Goal: Task Accomplishment & Management: Manage account settings

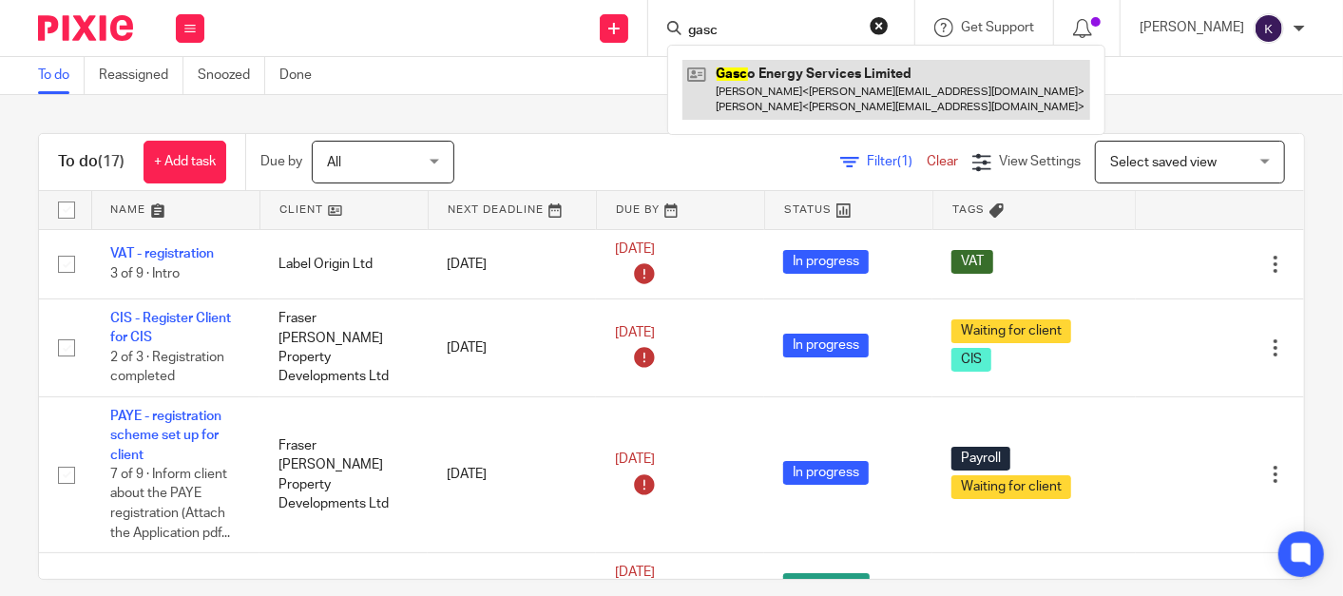
type input "gasc"
click at [836, 70] on link at bounding box center [886, 89] width 408 height 59
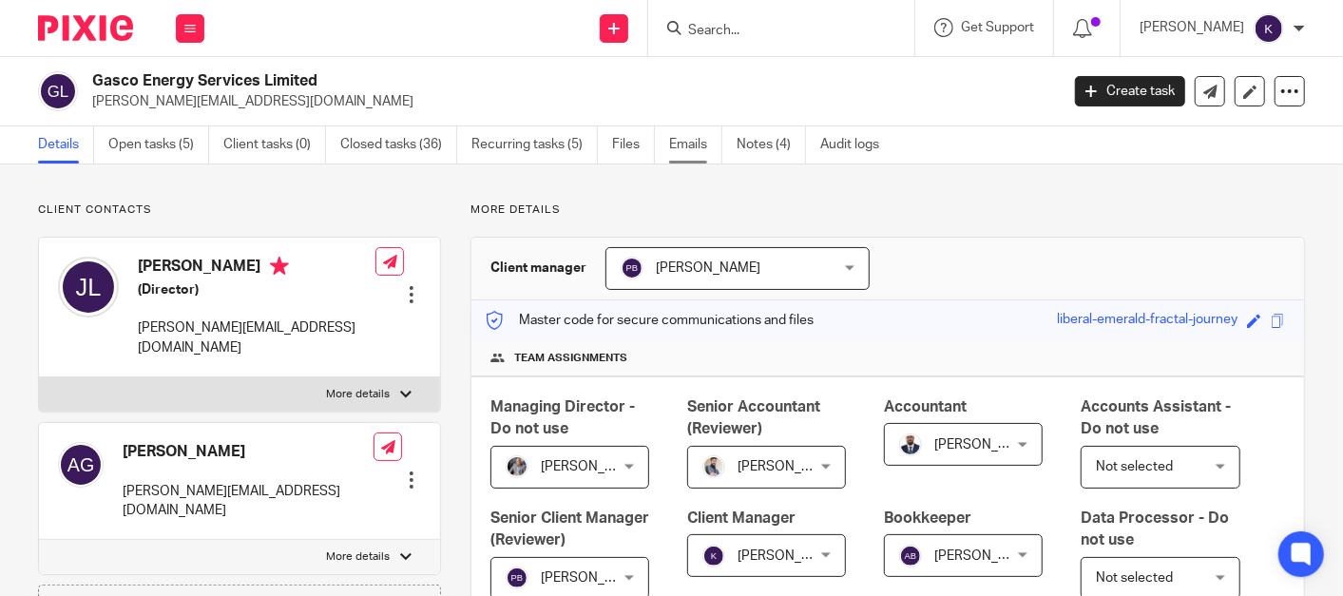
click at [684, 147] on link "Emails" at bounding box center [695, 144] width 53 height 37
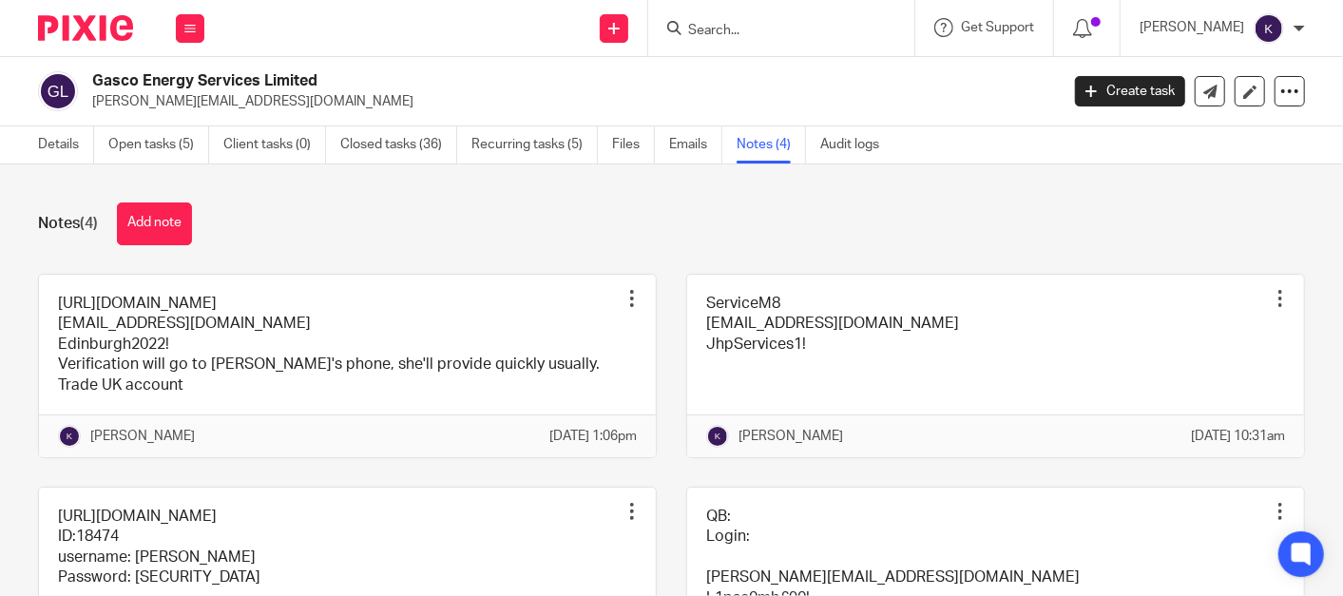
scroll to position [105, 0]
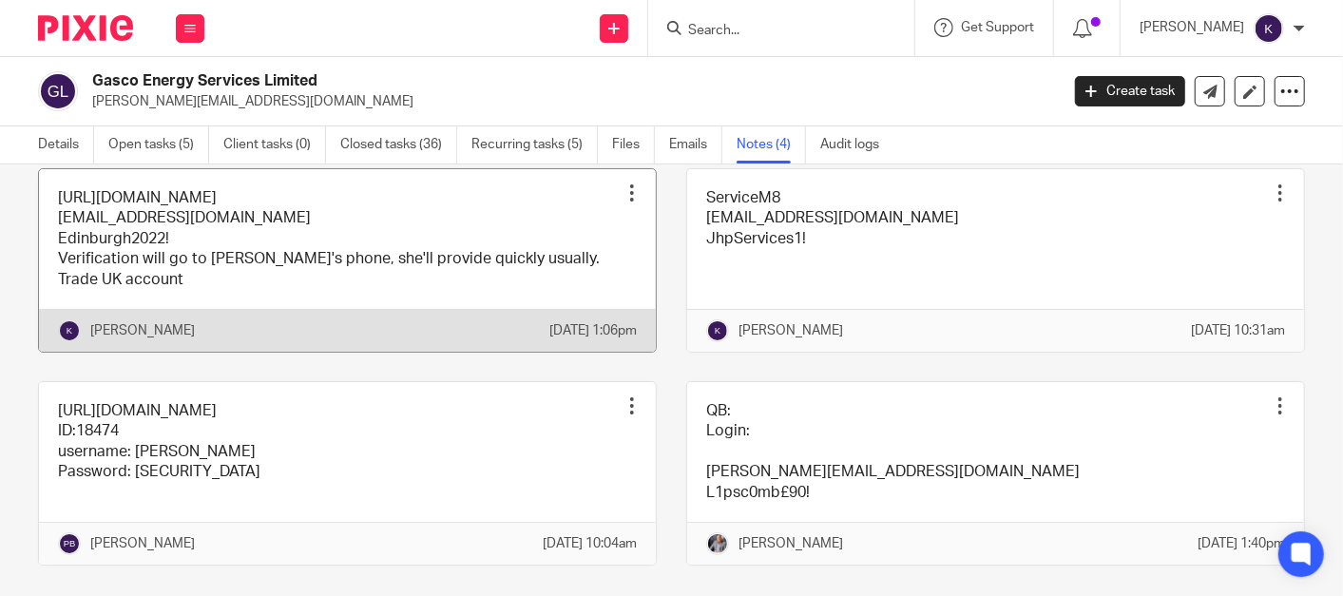
click at [622, 191] on div at bounding box center [631, 192] width 19 height 19
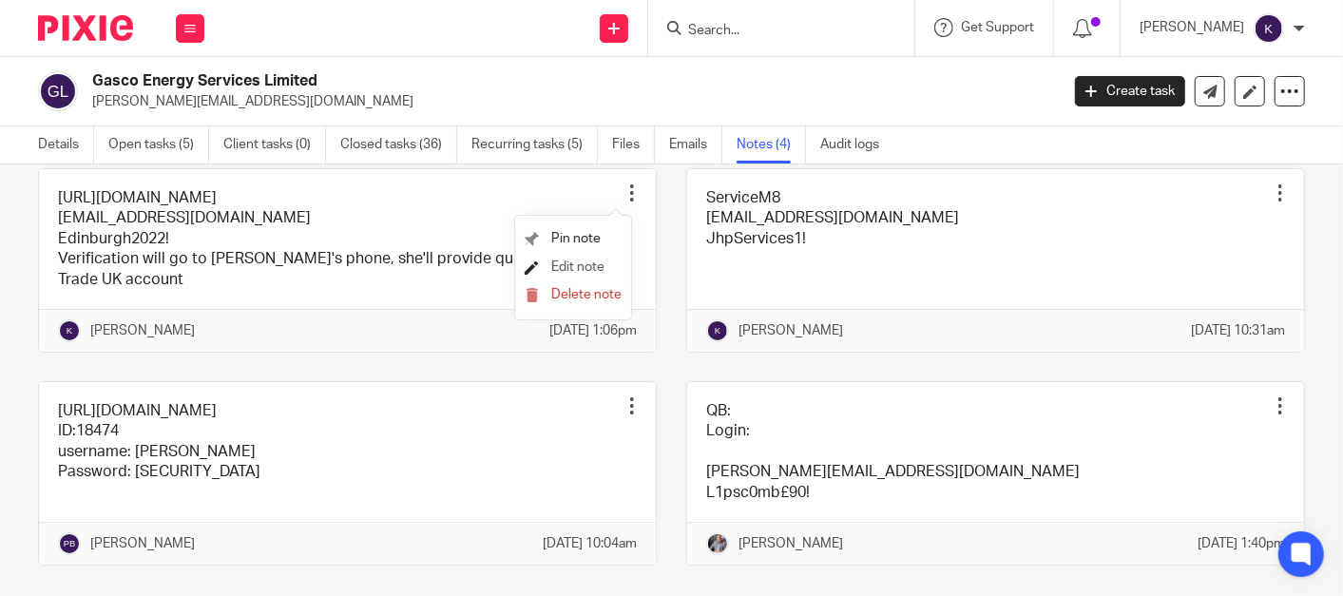
click at [567, 268] on span "Edit note" at bounding box center [577, 266] width 53 height 13
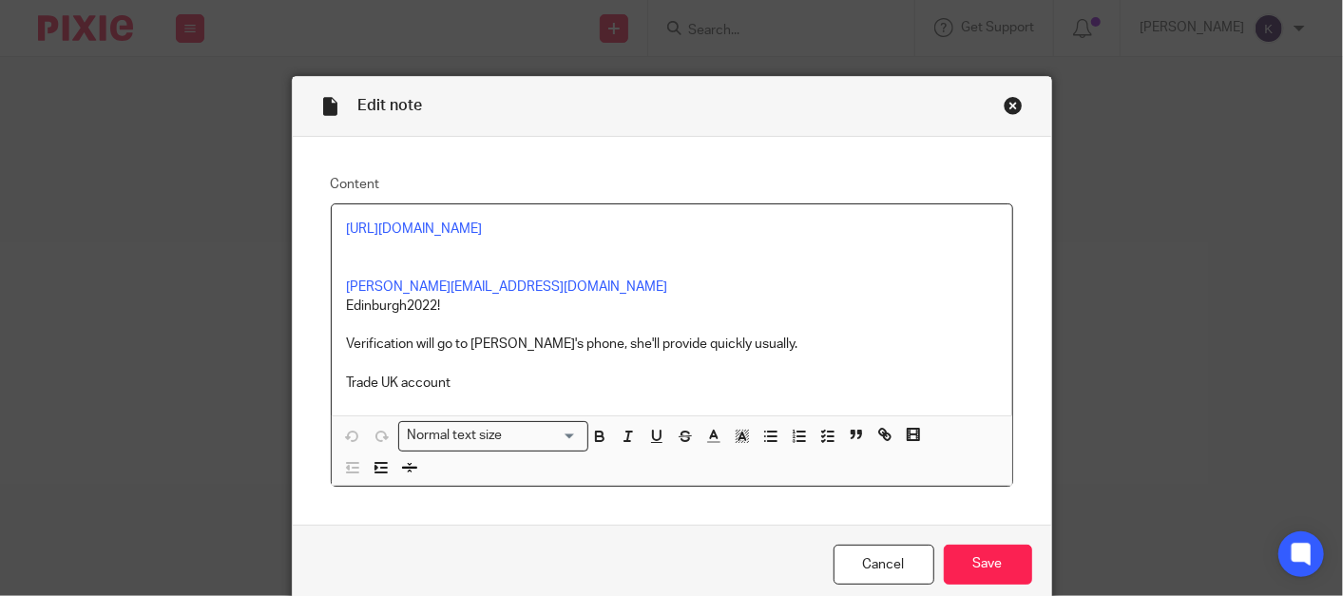
drag, startPoint x: 454, startPoint y: 306, endPoint x: 315, endPoint y: 309, distance: 139.7
click at [315, 309] on div "Content https://www.credit.trade.co.uk/Secure/Home.aspx alexandra@jhpservices.c…" at bounding box center [672, 331] width 758 height 388
copy p "Edinburgh2022!"
click at [643, 275] on p at bounding box center [672, 258] width 650 height 39
click at [1004, 109] on div "Close this dialog window" at bounding box center [1013, 105] width 19 height 19
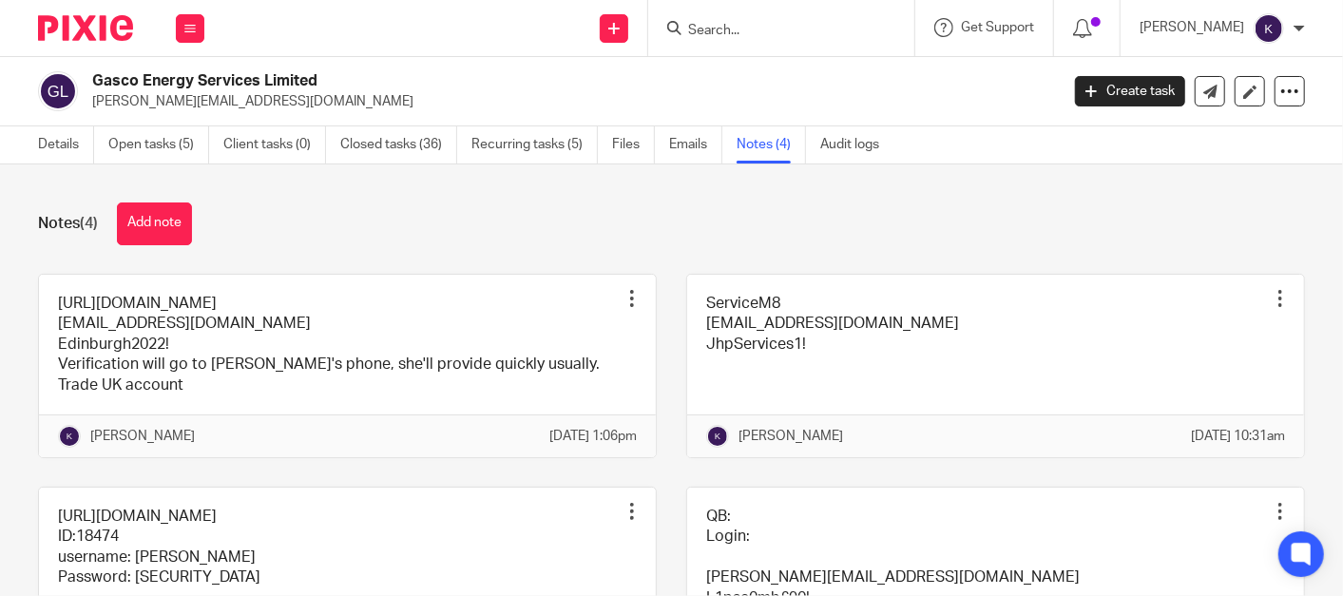
click at [594, 206] on div "Notes (4) Add note" at bounding box center [671, 223] width 1267 height 43
click at [97, 10] on div at bounding box center [78, 28] width 157 height 56
click at [97, 29] on img at bounding box center [85, 28] width 95 height 26
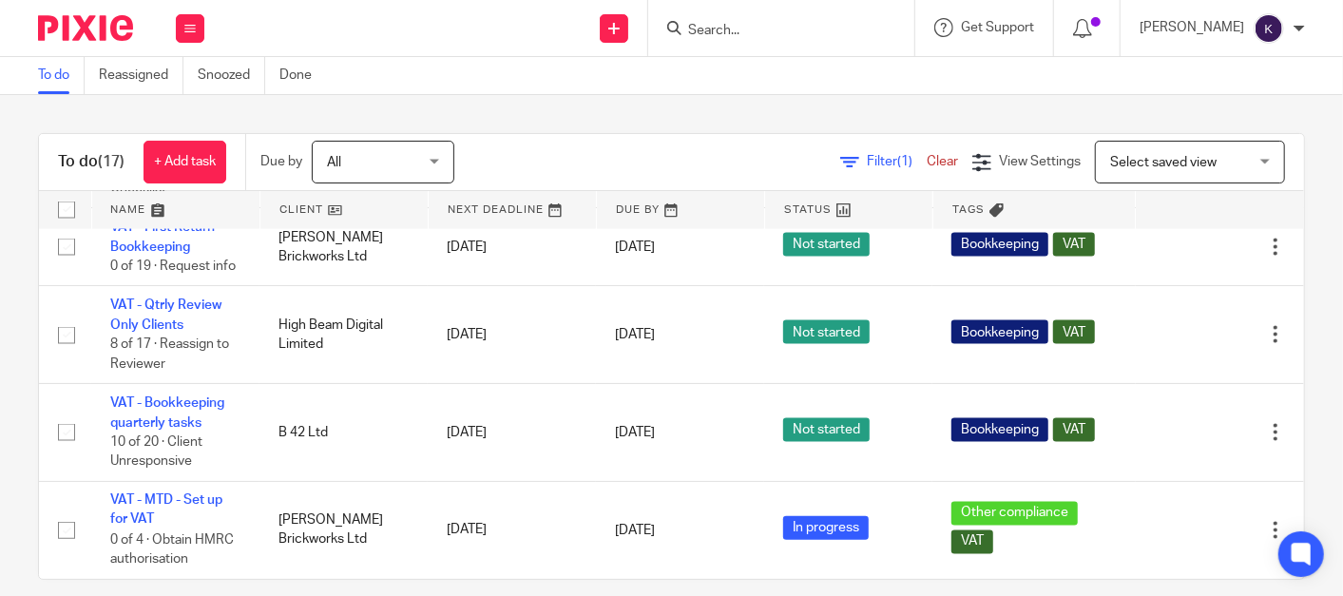
click at [857, 29] on input "Search" at bounding box center [771, 31] width 171 height 17
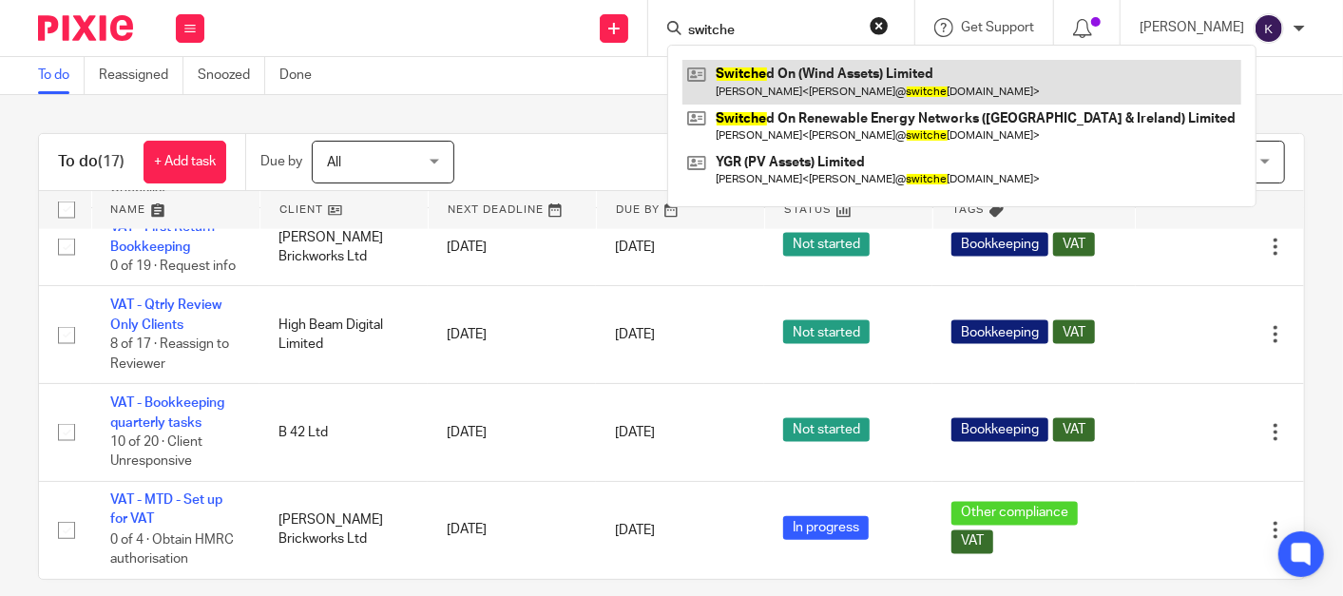
type input "switche"
click at [916, 82] on link at bounding box center [961, 82] width 559 height 44
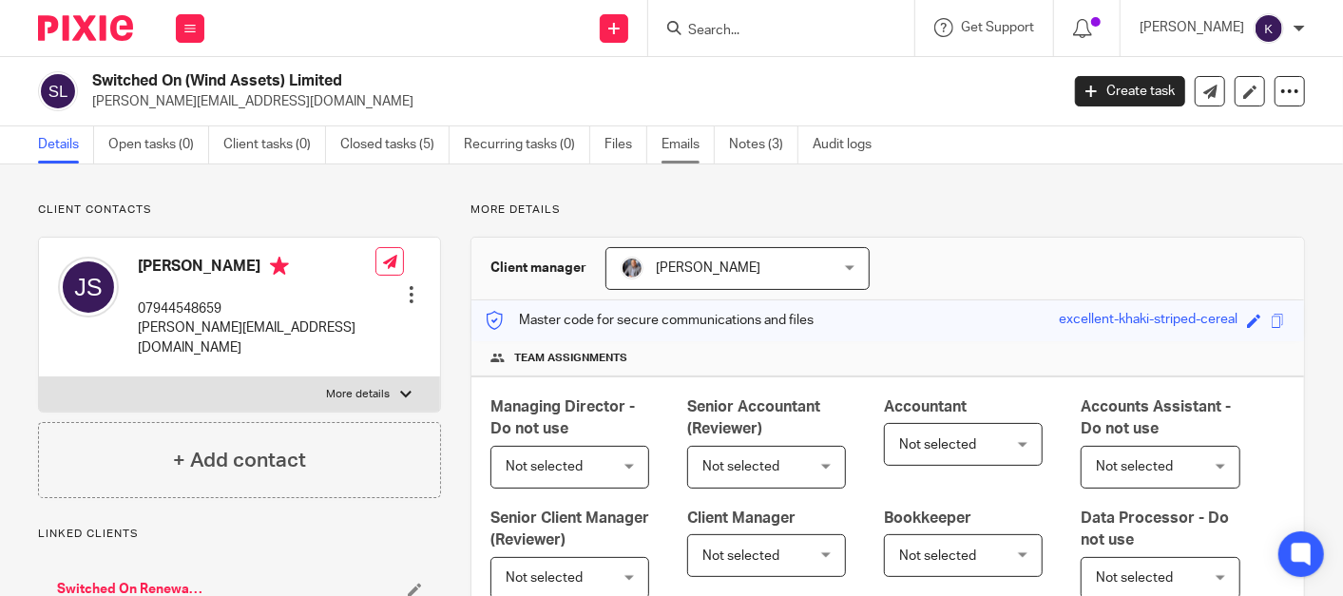
click at [686, 152] on link "Emails" at bounding box center [687, 144] width 53 height 37
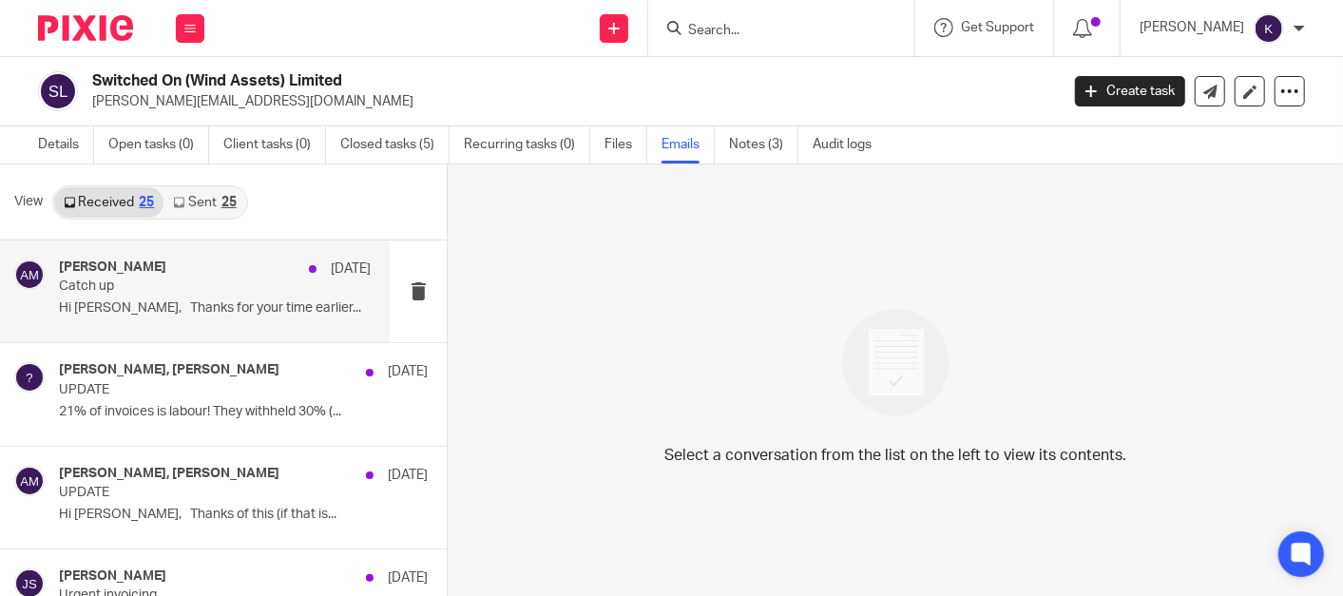
click at [211, 302] on p "Hi Aaran, Thanks for your time earlier..." at bounding box center [215, 308] width 312 height 16
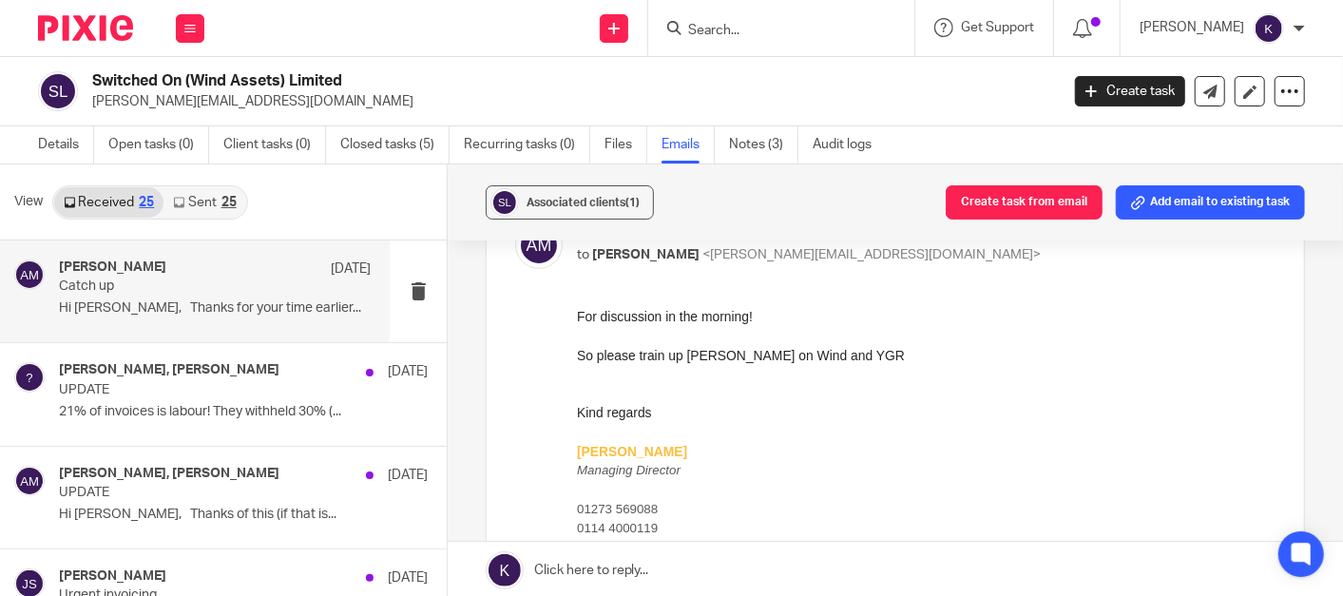
scroll to position [211, 0]
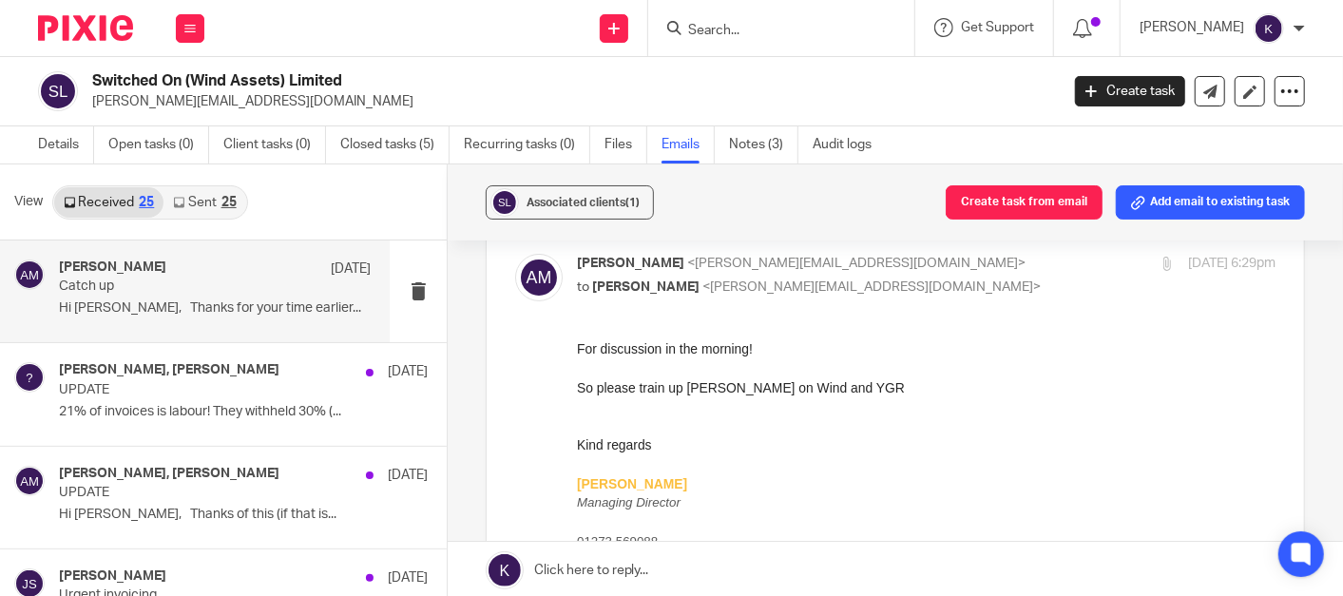
click at [190, 195] on link "Sent 25" at bounding box center [204, 202] width 82 height 30
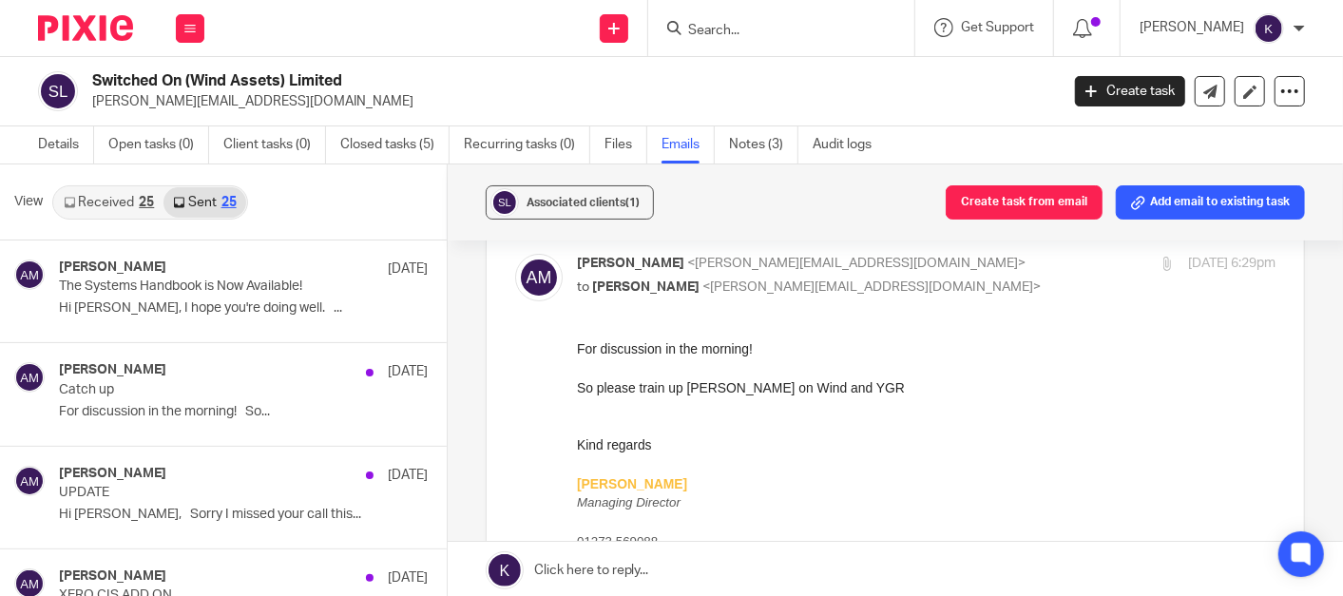
scroll to position [2, 0]
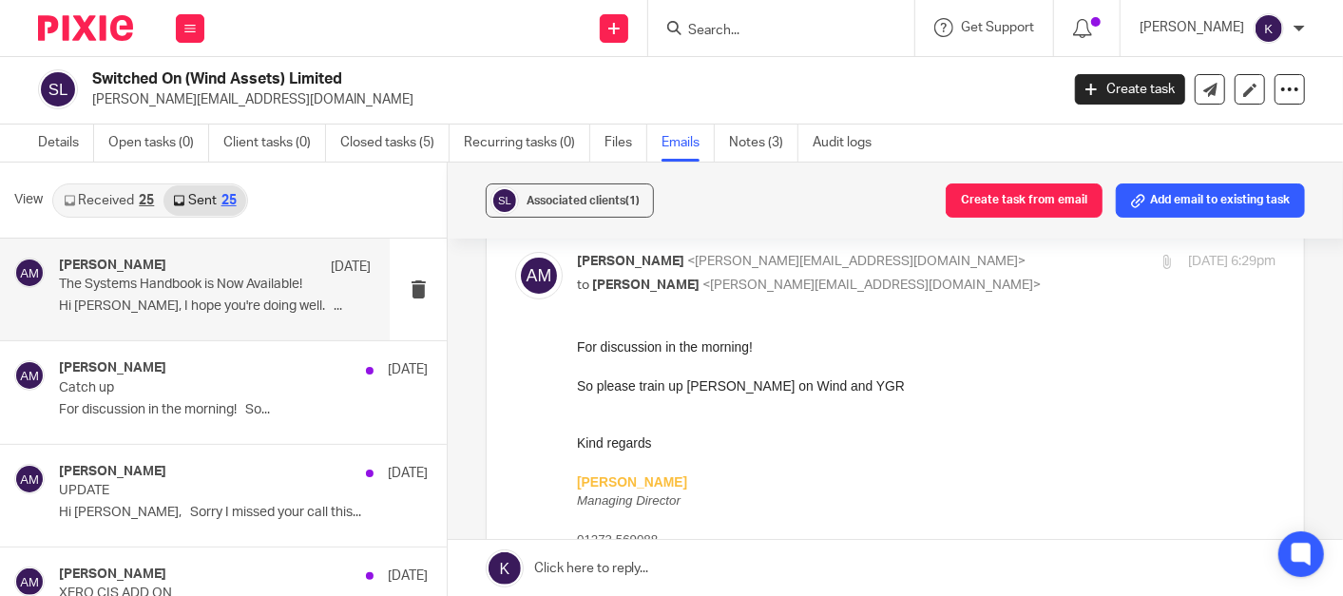
click at [223, 308] on p "Hi Josh, I hope you're doing well. ..." at bounding box center [215, 306] width 312 height 16
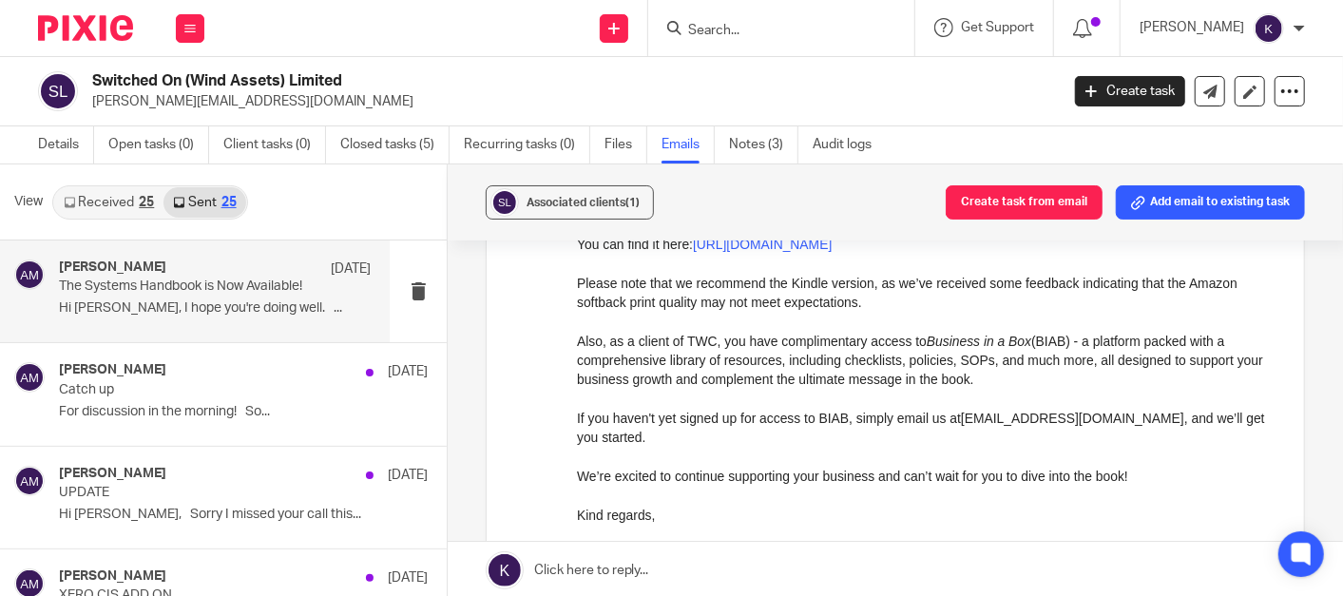
scroll to position [0, 0]
click at [130, 198] on link "Received 25" at bounding box center [108, 202] width 109 height 30
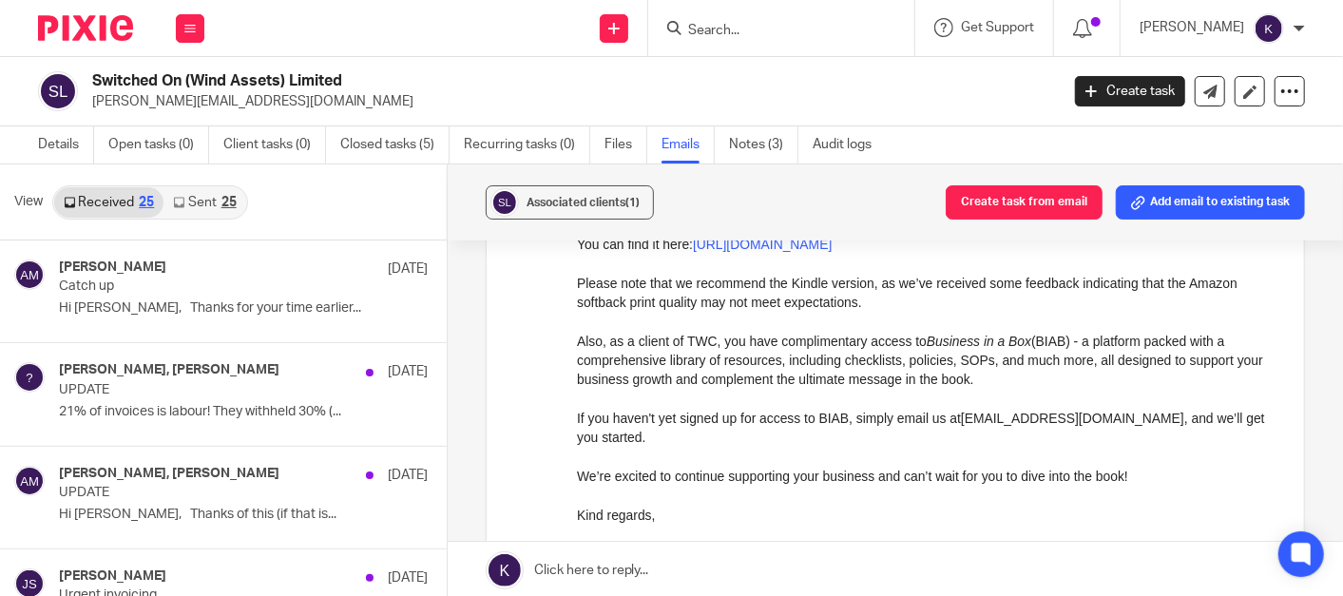
click at [857, 27] on input "Search" at bounding box center [771, 31] width 171 height 17
click at [486, 75] on h2 "Switched On (Wind Assets) Limited" at bounding box center [473, 81] width 763 height 20
click at [871, 426] on p "If you haven't yet signed up for access to BIAB, simply email us at info@togeth…" at bounding box center [925, 427] width 698 height 39
click at [847, 373] on p "Also, as a client of TWC, you have complimentary access to Business in a Box (B…" at bounding box center [925, 360] width 698 height 58
click at [941, 430] on p "If you haven't yet signed up for access to BIAB, simply email us at info@togeth…" at bounding box center [925, 427] width 698 height 39
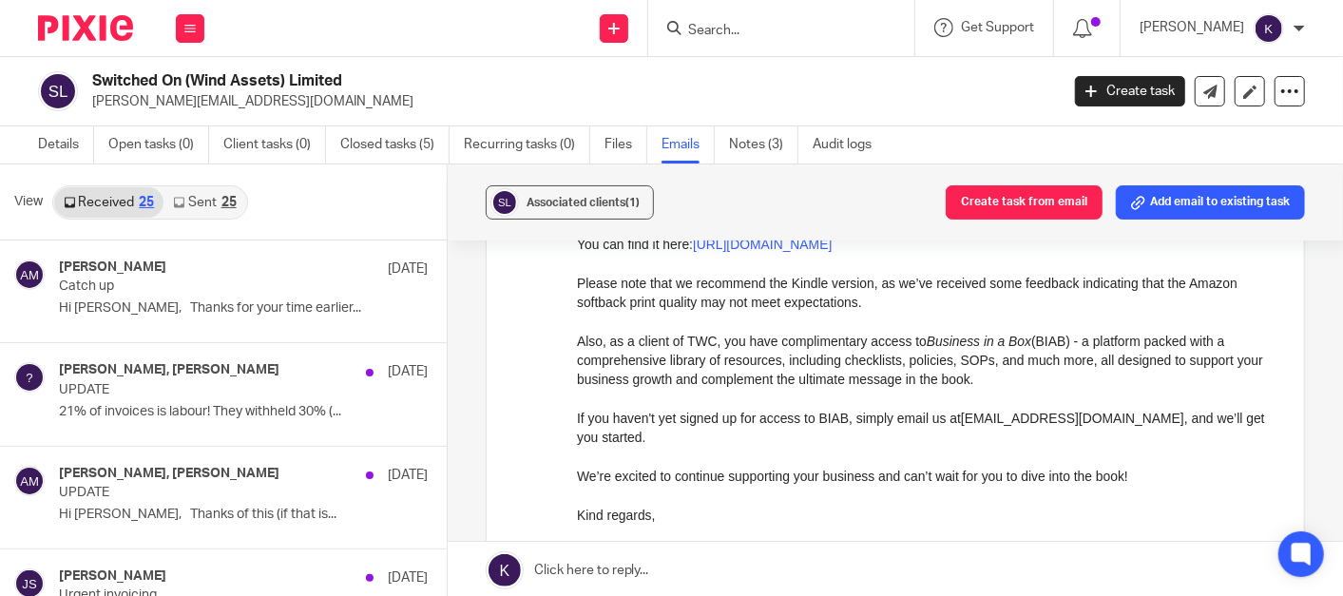
click at [857, 23] on input "Search" at bounding box center [771, 31] width 171 height 17
click at [857, 31] on input "Search" at bounding box center [771, 31] width 171 height 17
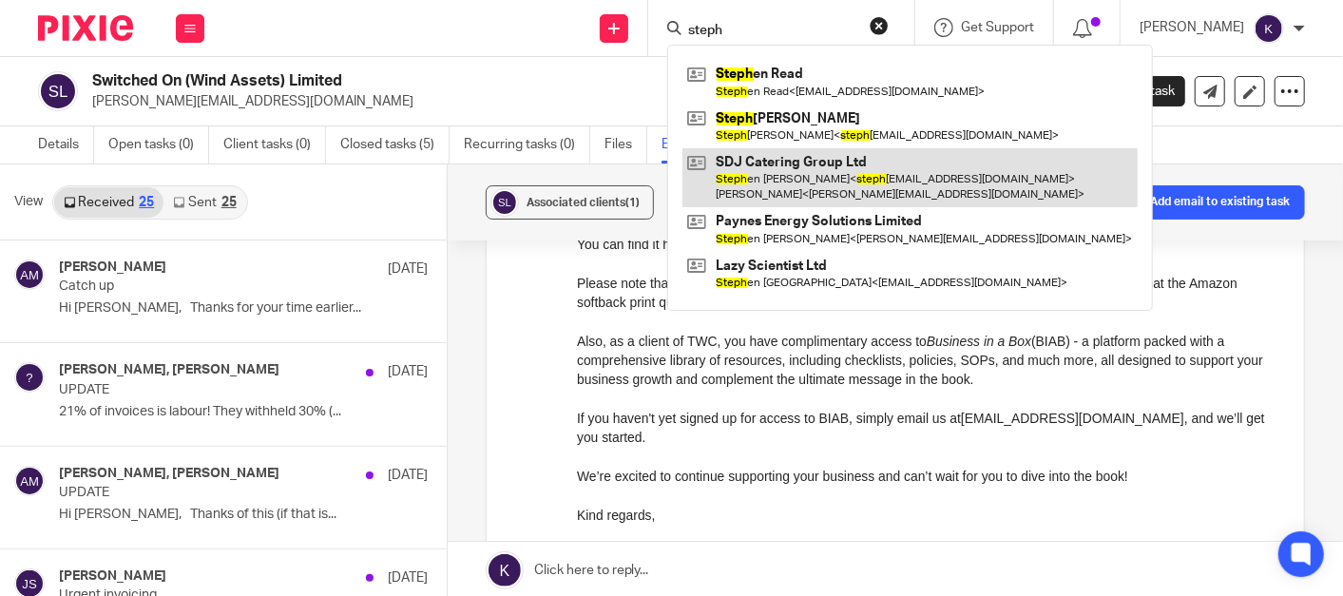
type input "steph"
click at [956, 183] on link at bounding box center [909, 177] width 455 height 59
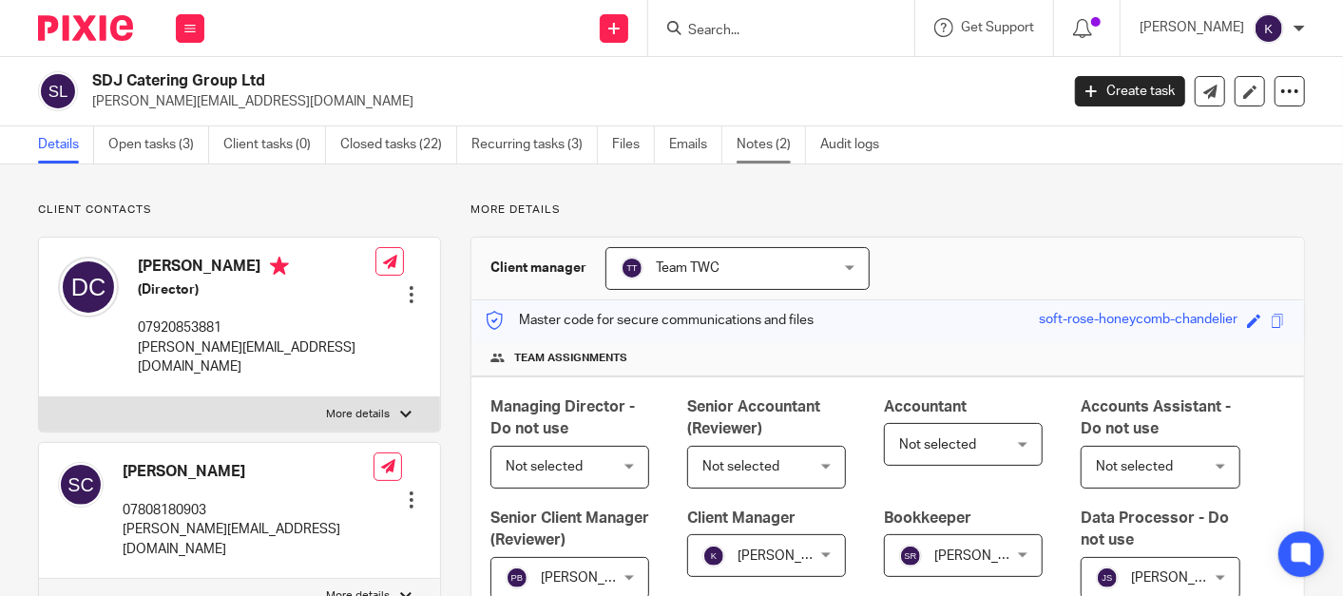
click at [781, 149] on link "Notes (2)" at bounding box center [770, 144] width 69 height 37
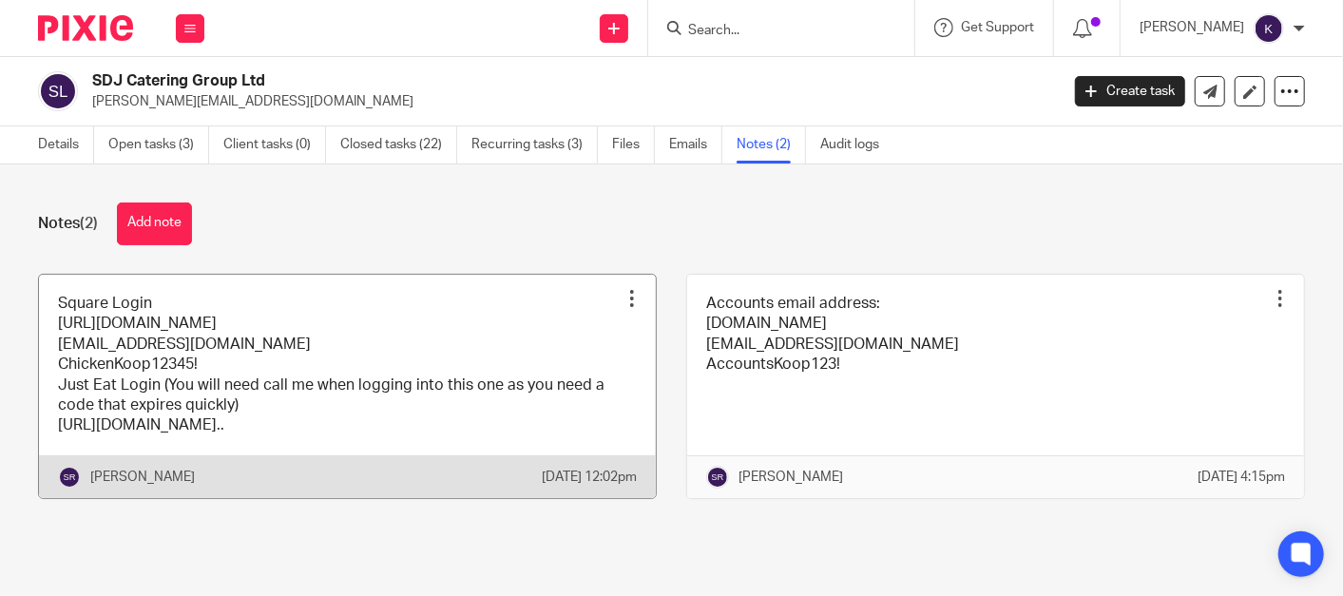
scroll to position [29, 0]
click at [622, 289] on div at bounding box center [631, 298] width 19 height 19
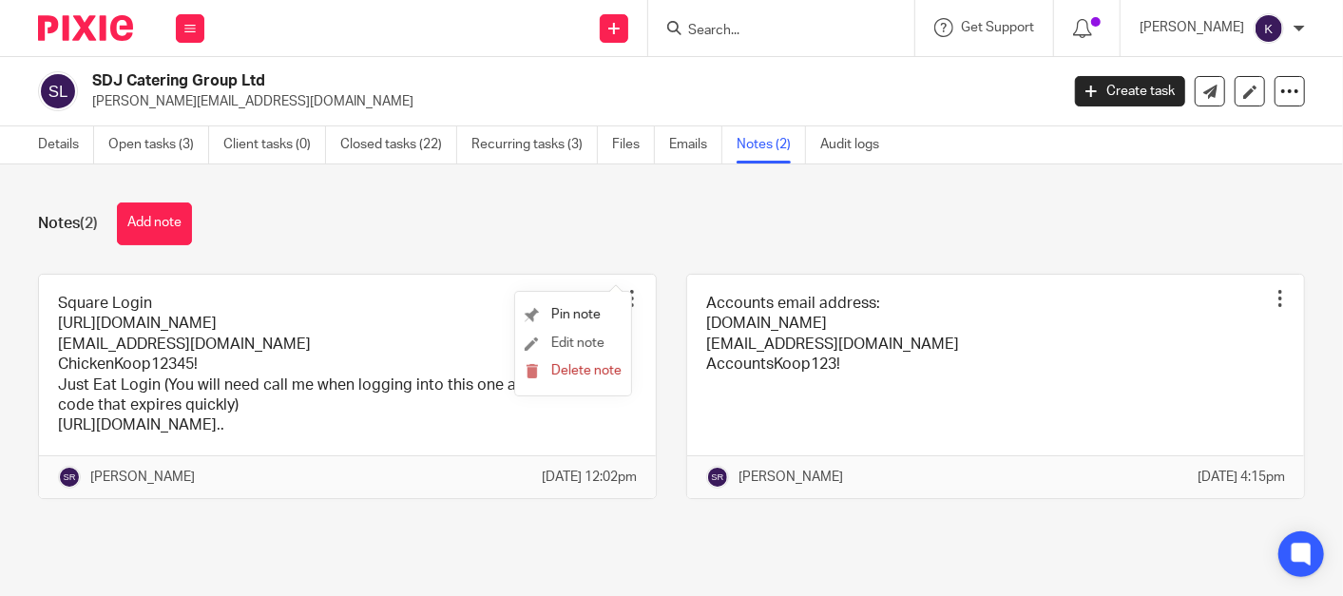
click at [545, 332] on li "Edit note" at bounding box center [573, 344] width 97 height 29
click at [576, 343] on span "Edit note" at bounding box center [577, 342] width 53 height 13
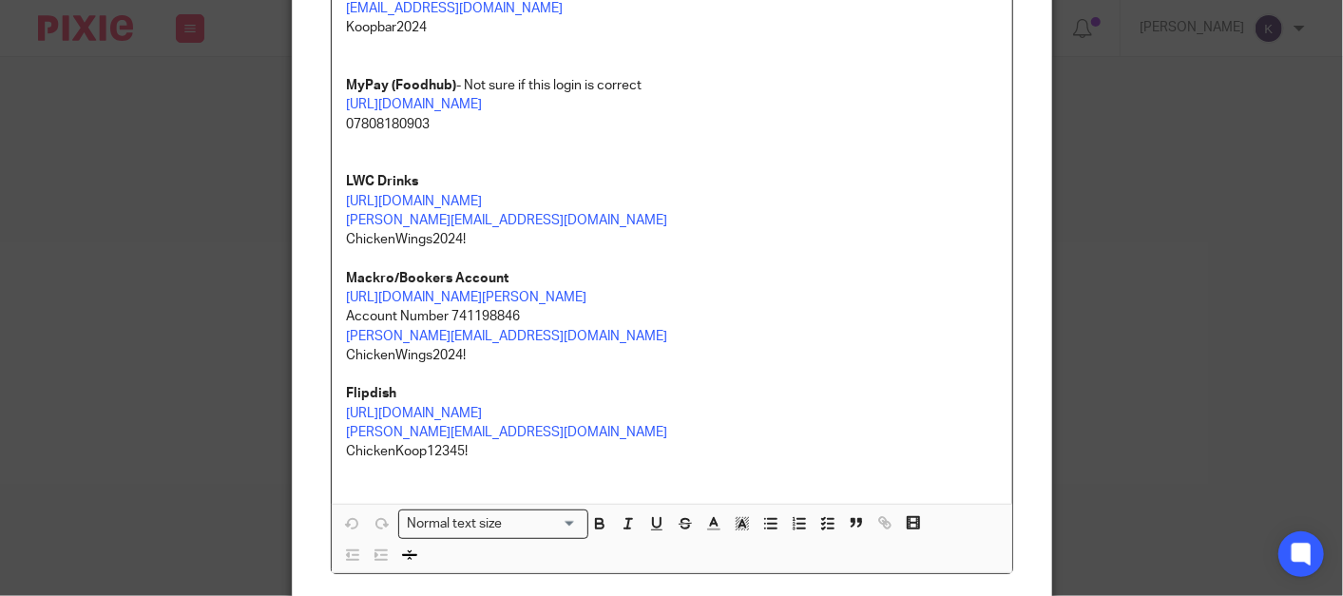
scroll to position [422, 0]
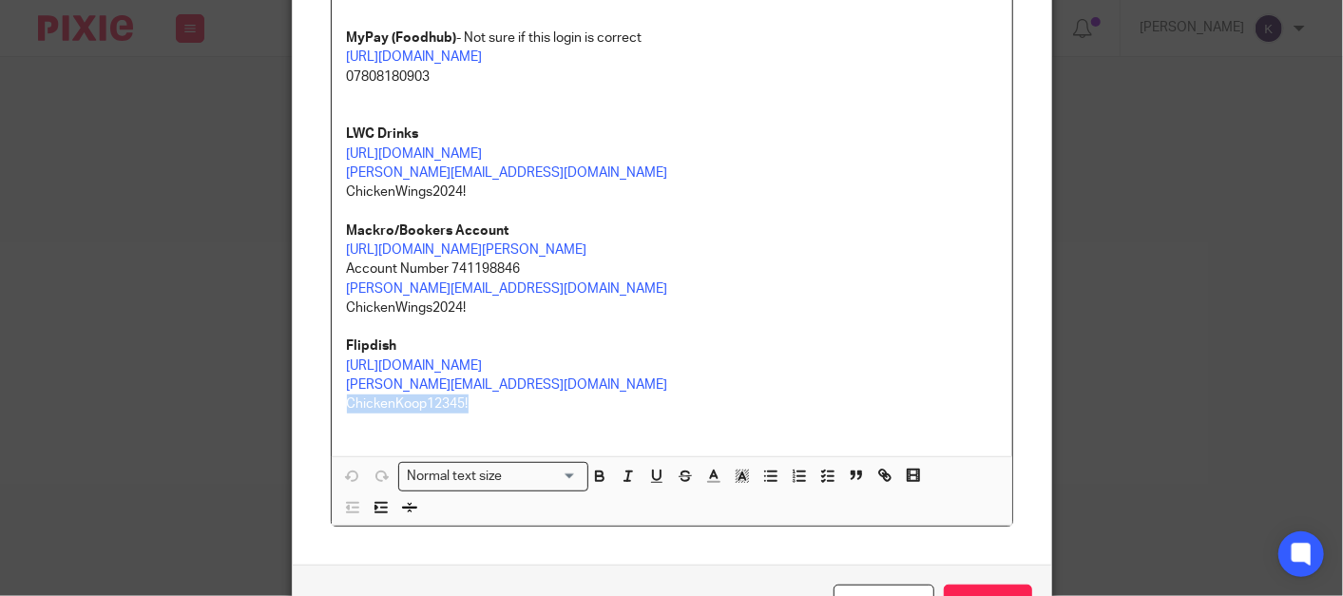
drag, startPoint x: 472, startPoint y: 468, endPoint x: 328, endPoint y: 463, distance: 144.5
click at [332, 456] on div "Square Login [URL][DOMAIN_NAME] [EMAIL_ADDRESS][DOMAIN_NAME] ChickenKoop12345! …" at bounding box center [672, 119] width 680 height 674
copy p "ChickenKoop12345!"
click at [1121, 247] on div "Edit note Content Square Login [URL][DOMAIN_NAME] [EMAIL_ADDRESS][DOMAIN_NAME] …" at bounding box center [671, 298] width 1343 height 596
click at [757, 143] on p "LWC Drinks" at bounding box center [672, 133] width 650 height 19
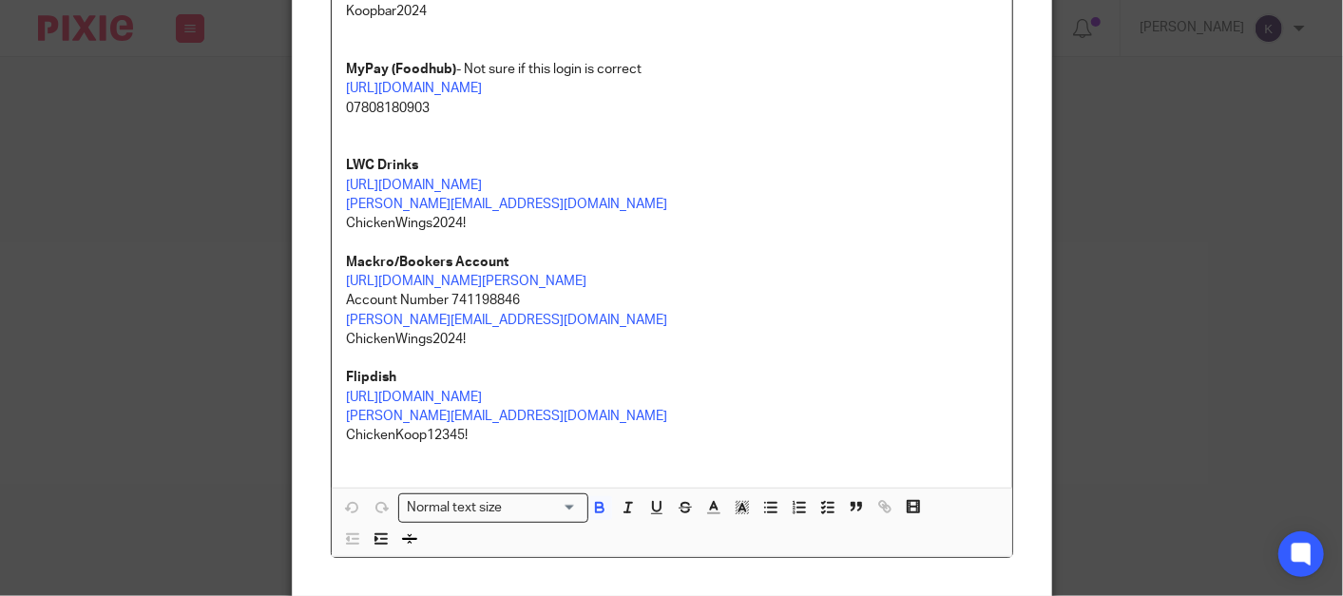
scroll to position [496, 0]
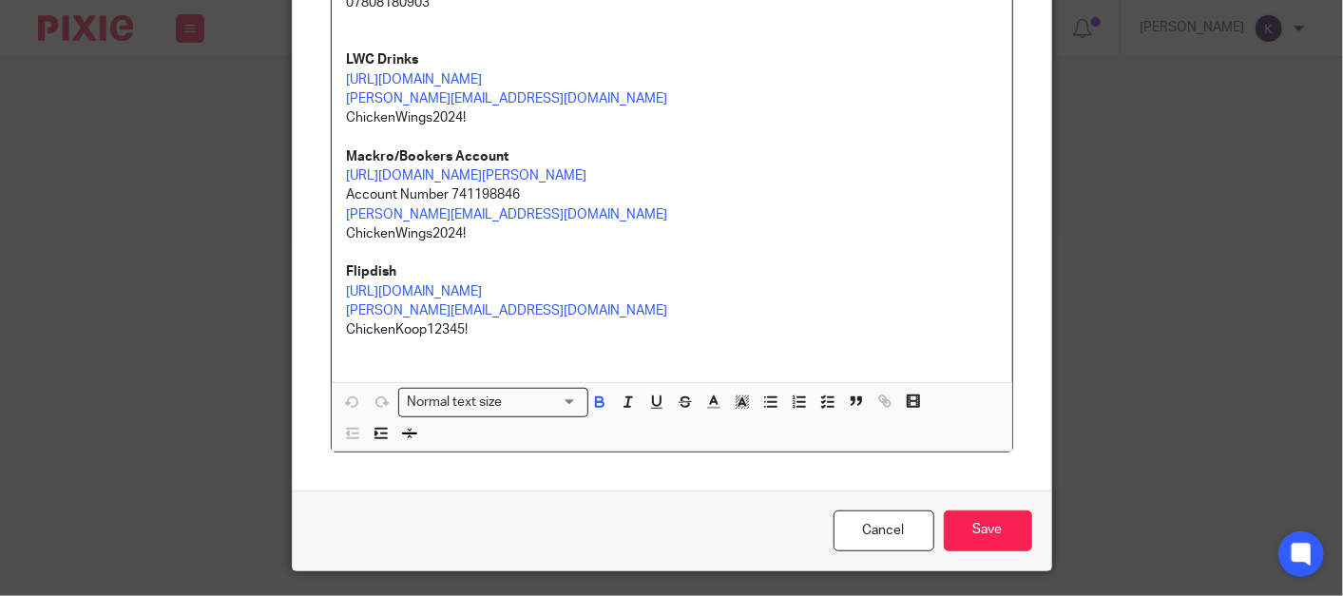
click at [570, 359] on p "ChickenKoop12345!" at bounding box center [672, 339] width 650 height 39
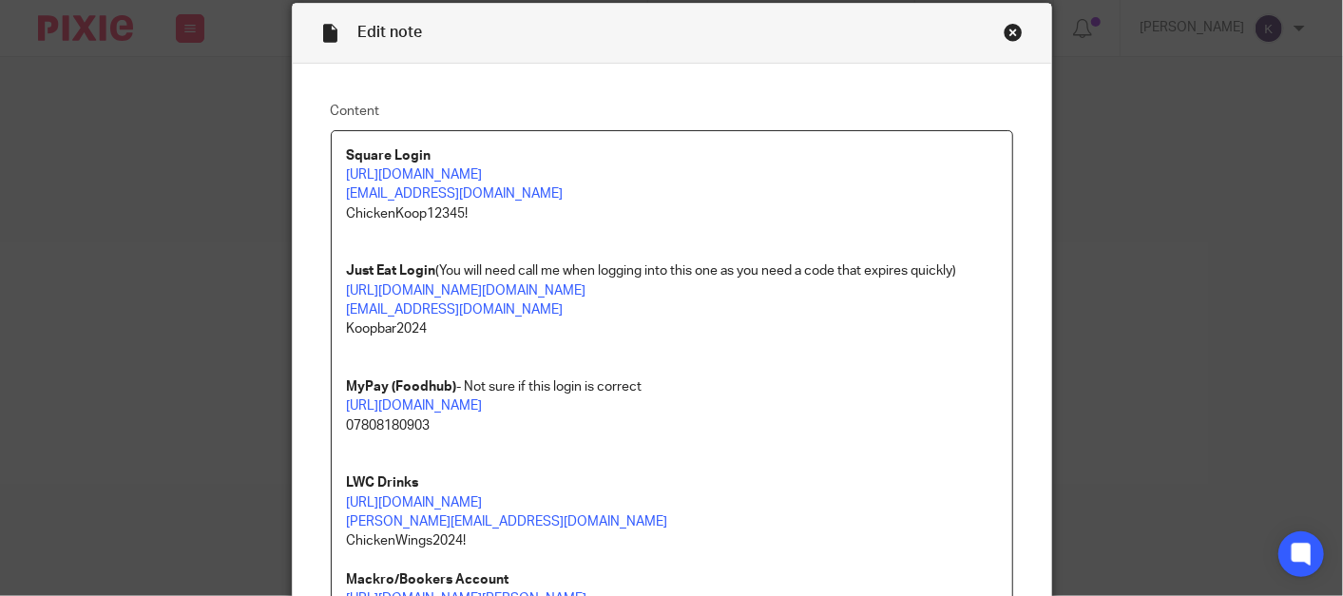
scroll to position [391, 0]
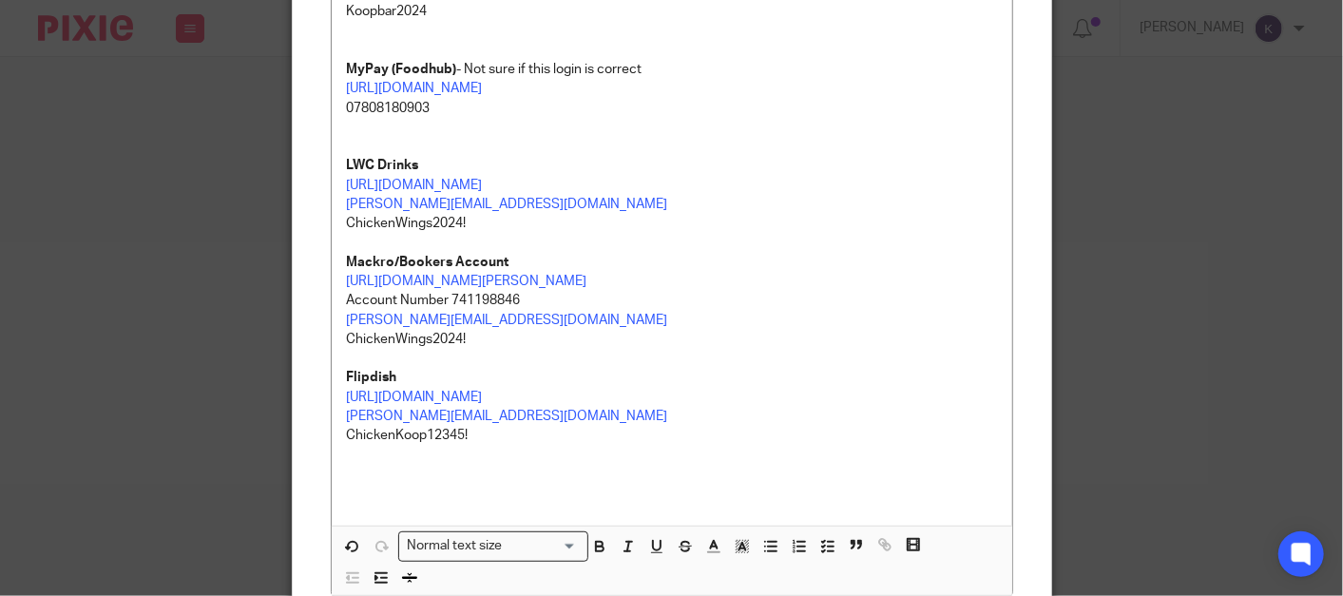
click at [400, 464] on p at bounding box center [672, 454] width 650 height 19
click at [365, 504] on p at bounding box center [672, 484] width 650 height 39
paste div
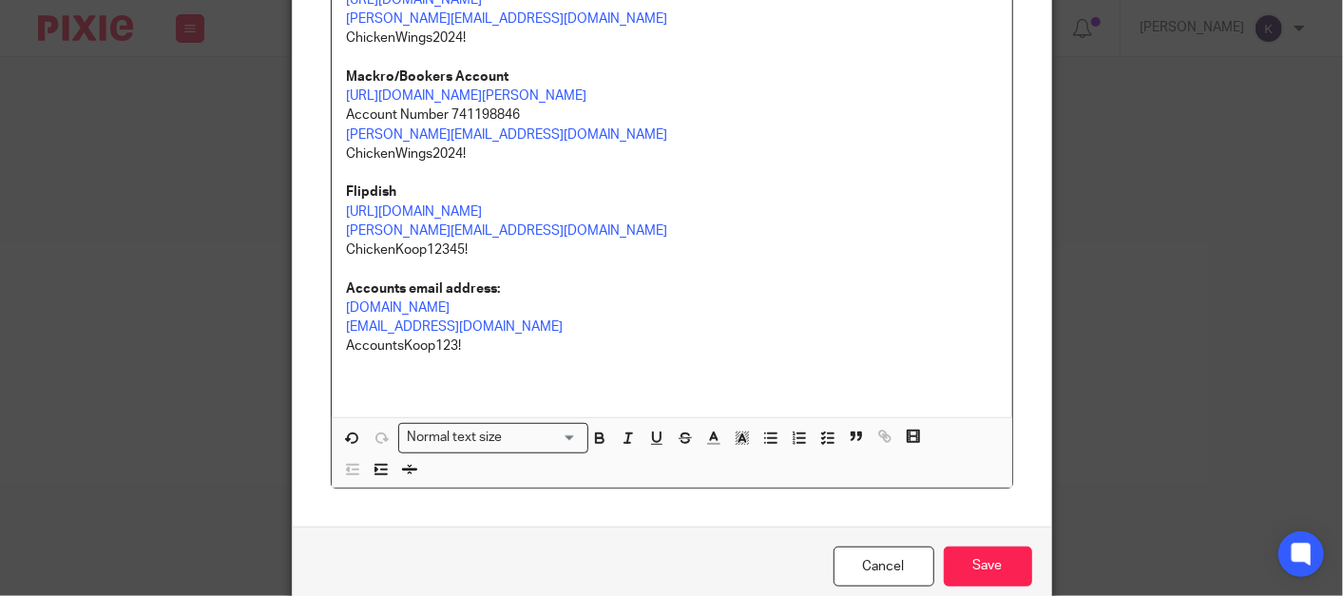
scroll to position [625, 0]
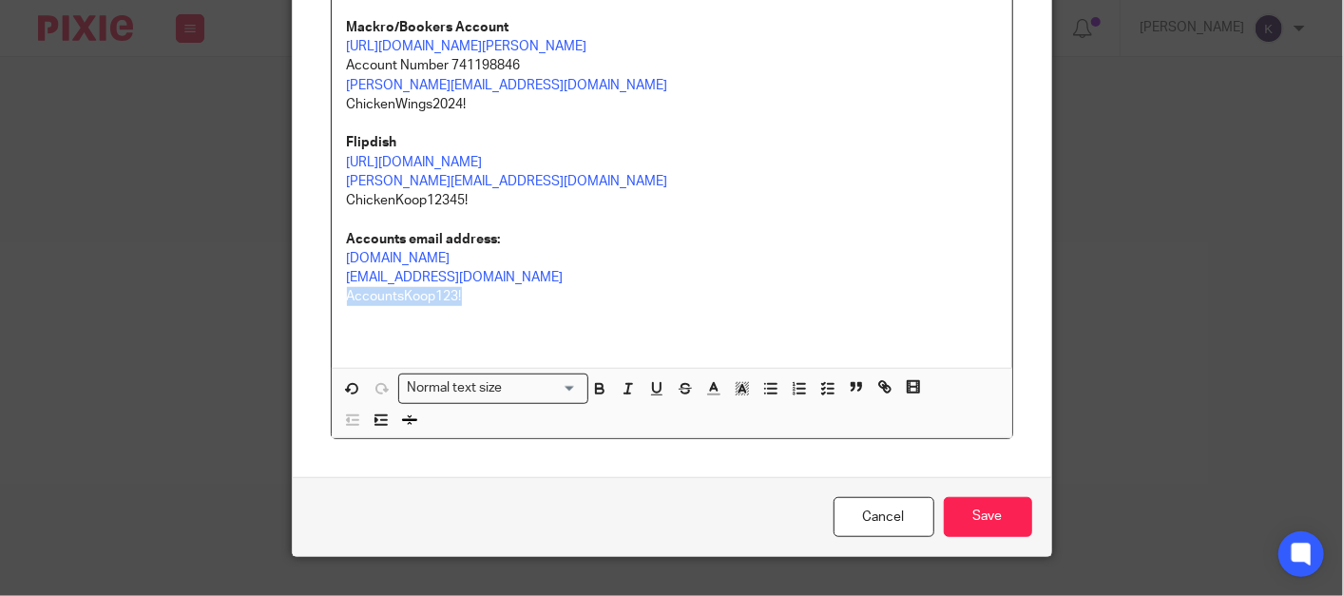
drag, startPoint x: 465, startPoint y: 357, endPoint x: 330, endPoint y: 354, distance: 135.0
click at [978, 538] on input "Save" at bounding box center [988, 517] width 88 height 41
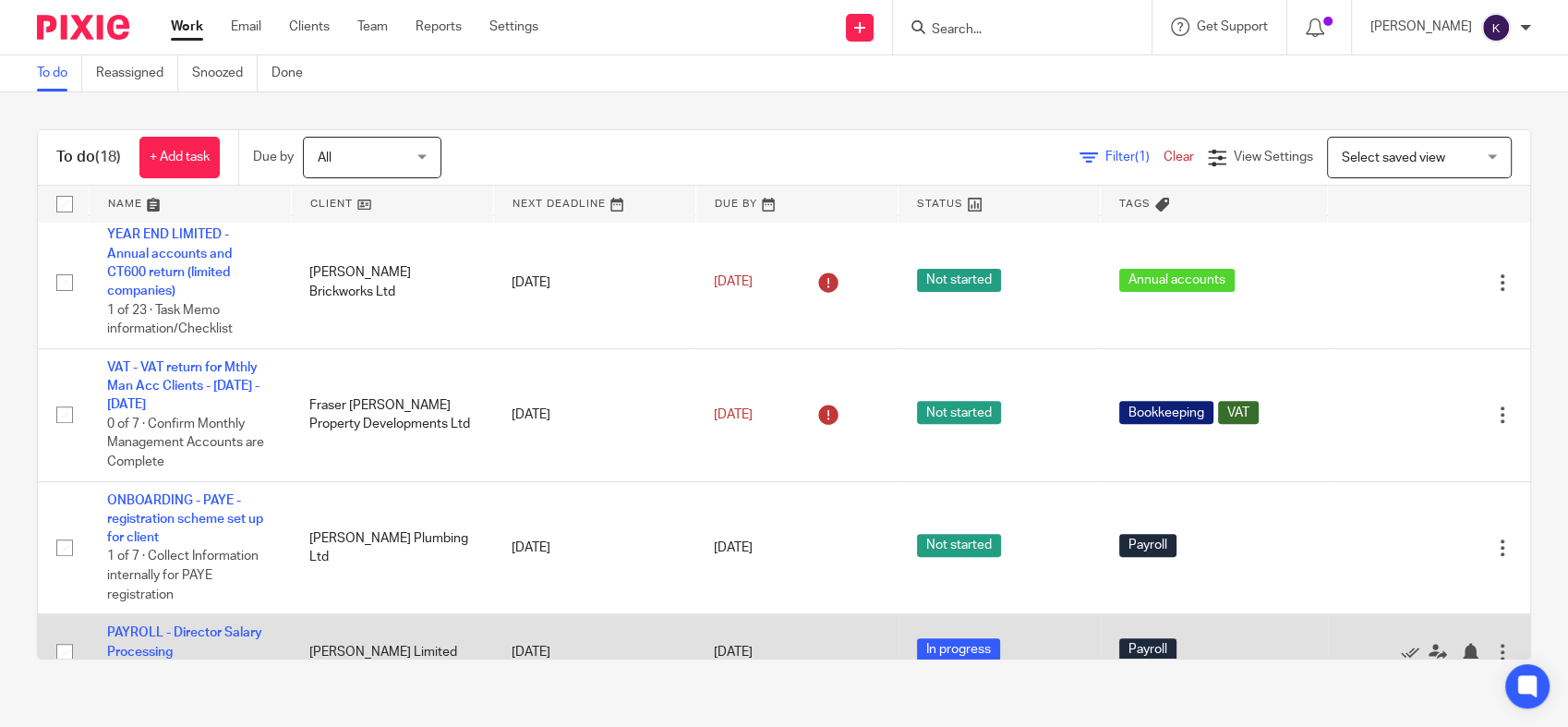
scroll to position [1026, 0]
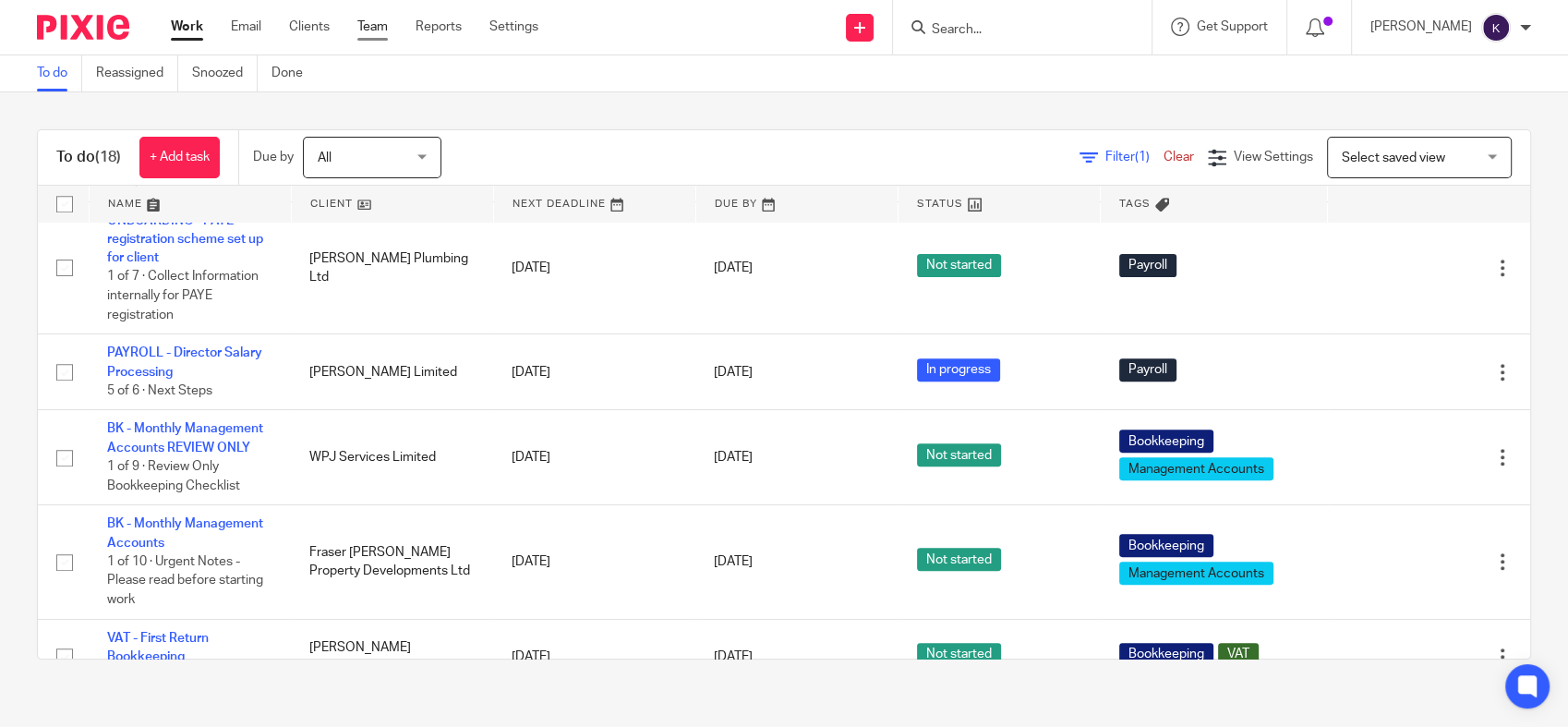
click at [374, 24] on link "Team" at bounding box center [372, 26] width 30 height 18
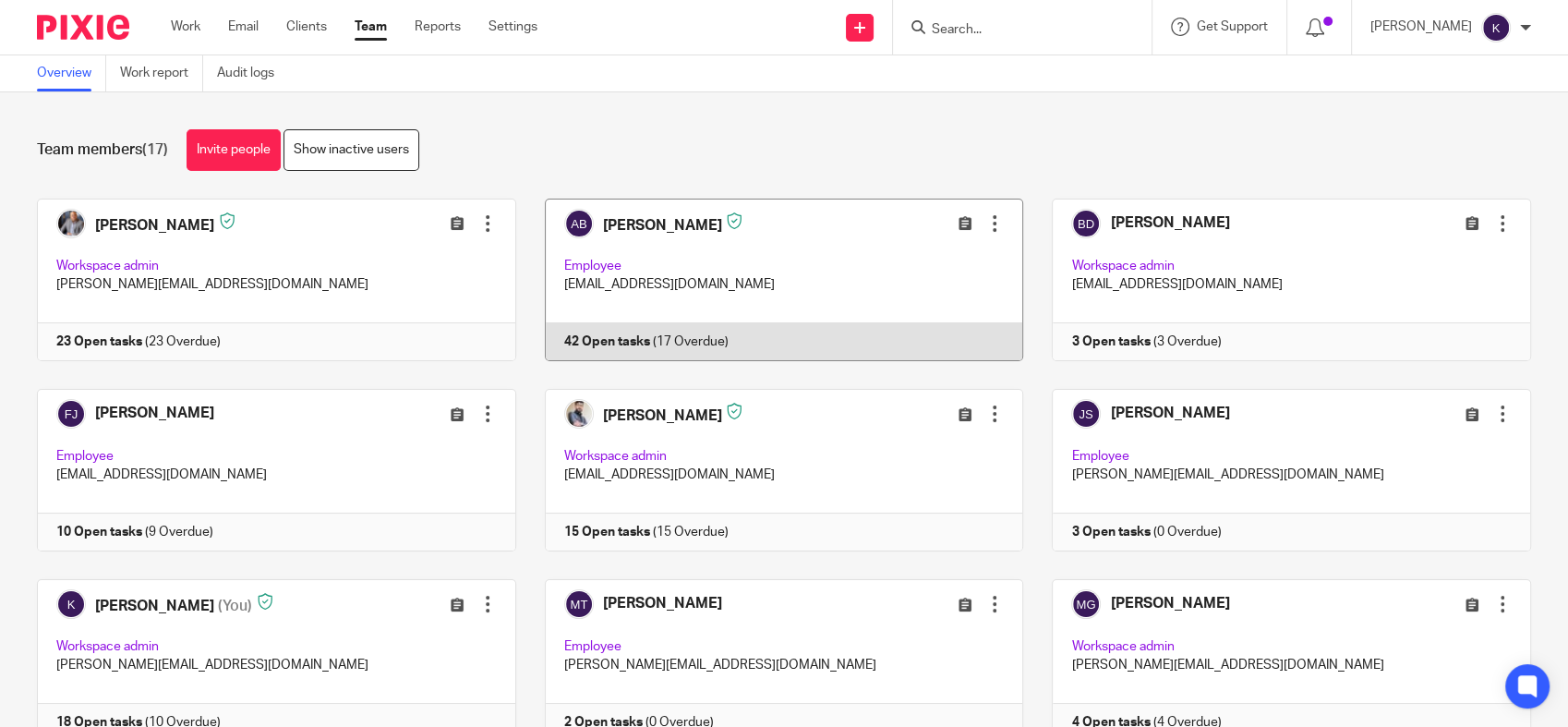
click at [685, 269] on link at bounding box center [769, 279] width 508 height 162
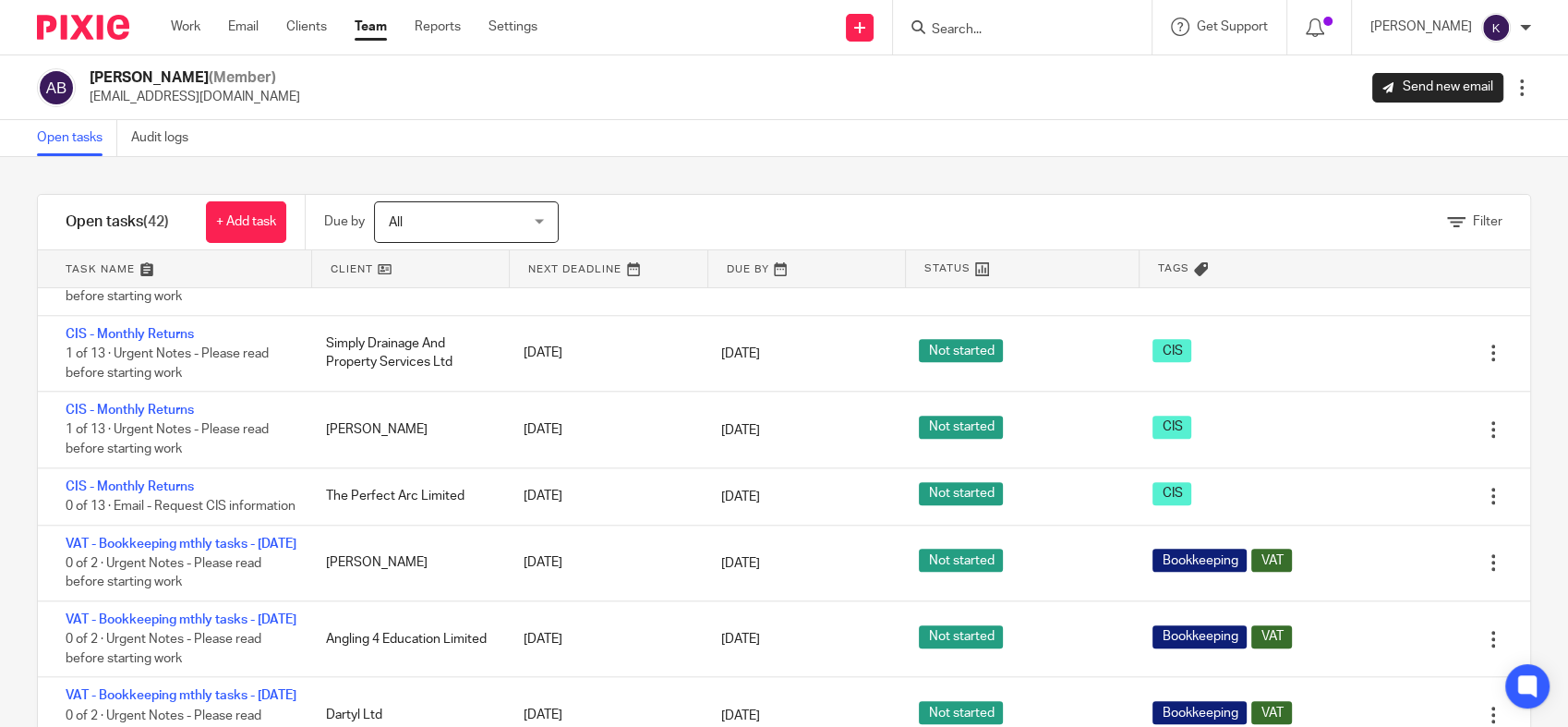
scroll to position [2258, 0]
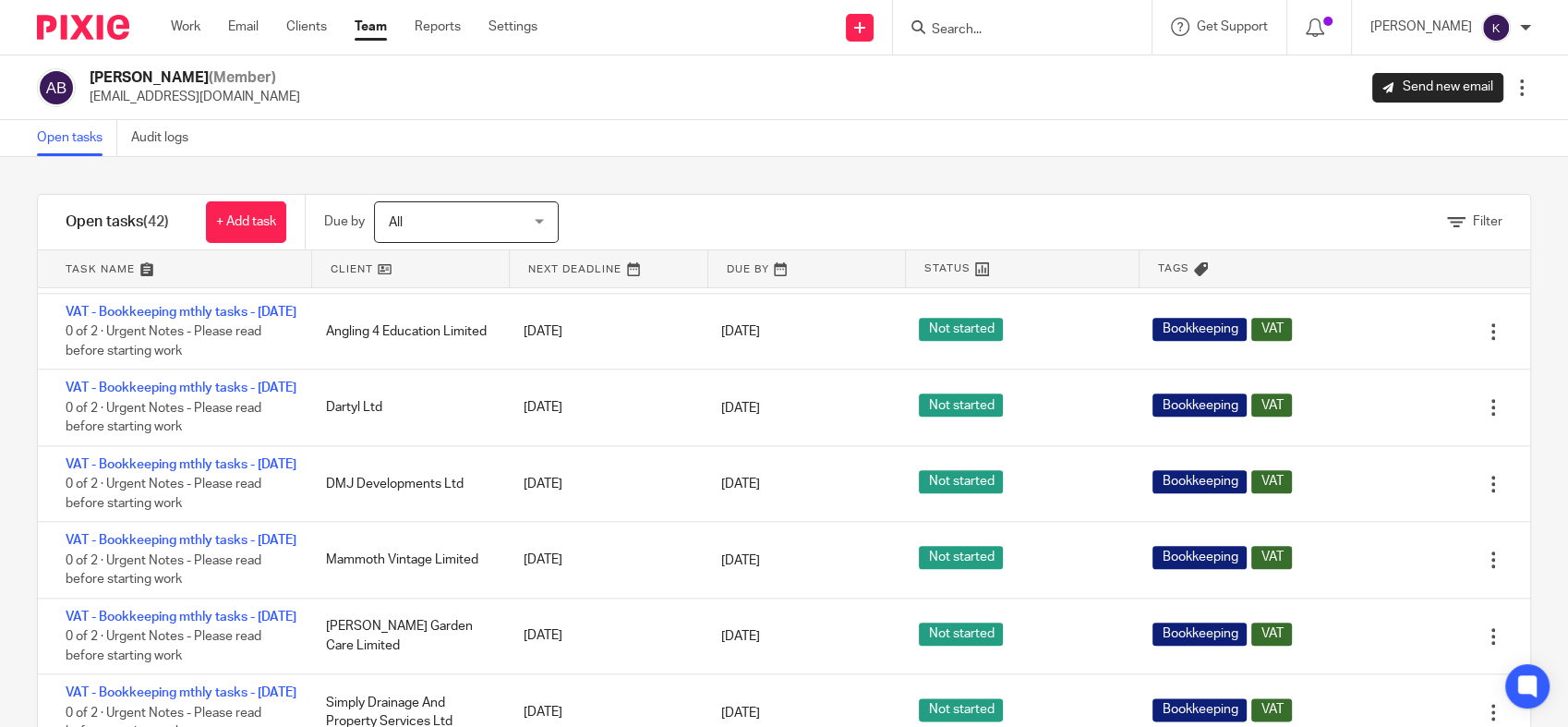
click at [141, 186] on link "CIS - Monthly Returns" at bounding box center [129, 179] width 128 height 13
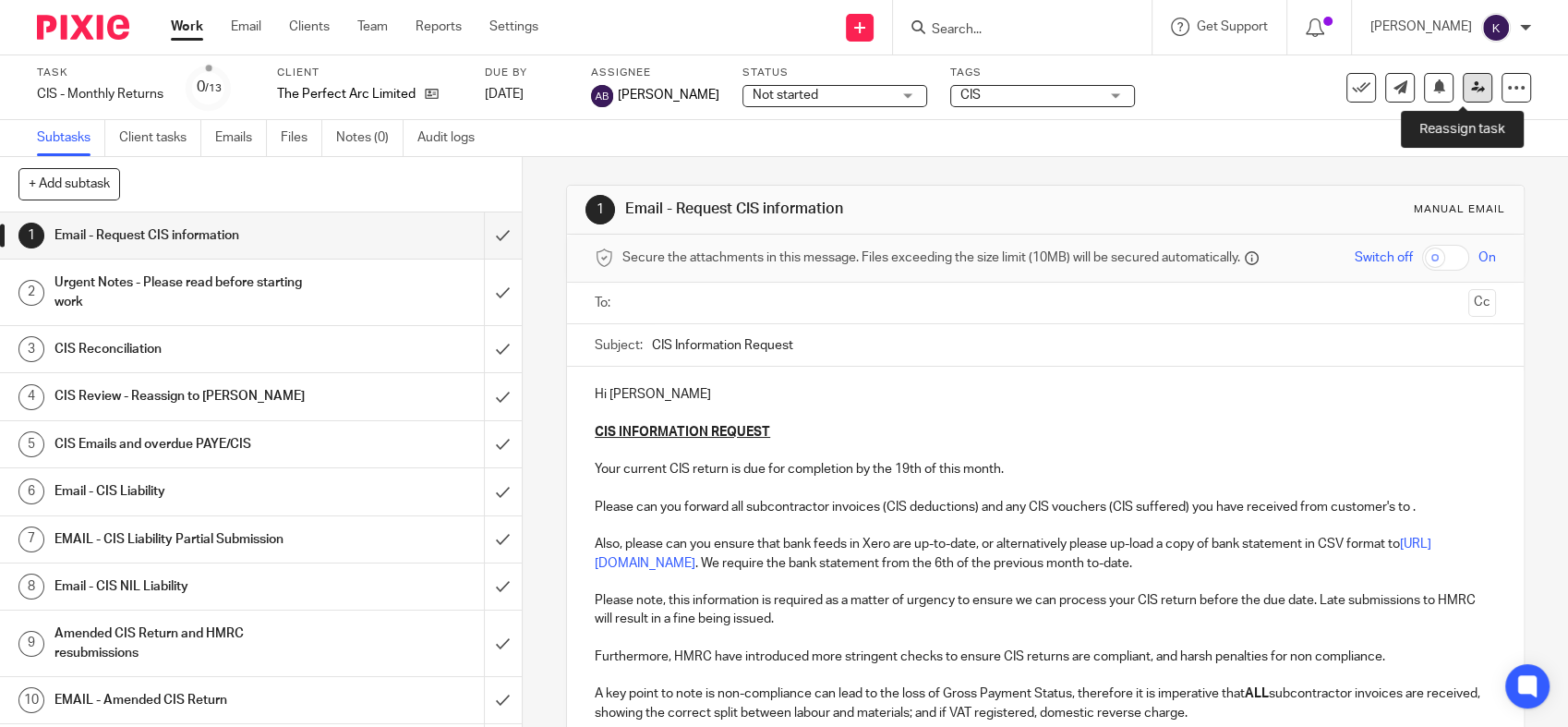
click at [1462, 84] on link at bounding box center [1477, 87] width 29 height 29
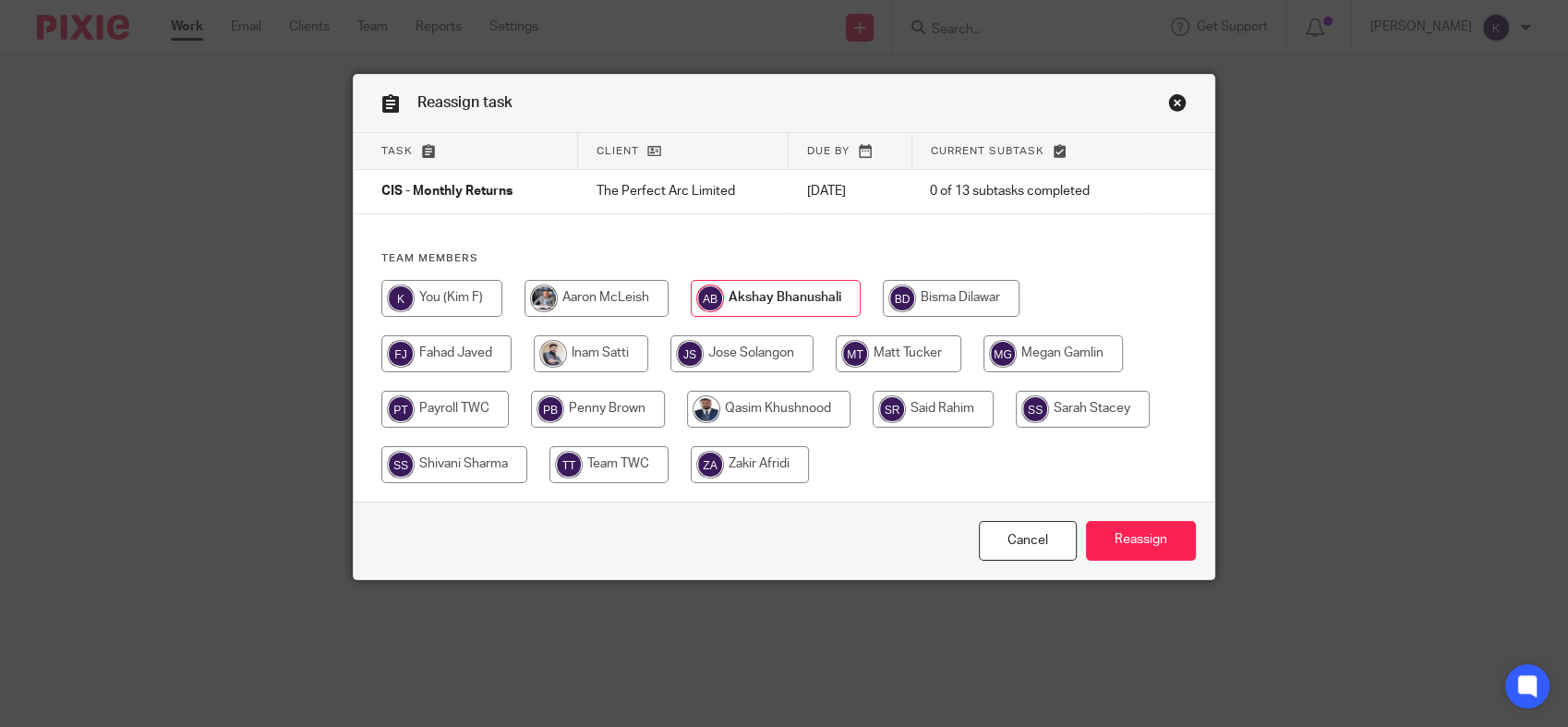
click at [937, 416] on input "radio" at bounding box center [933, 409] width 120 height 37
radio input "true"
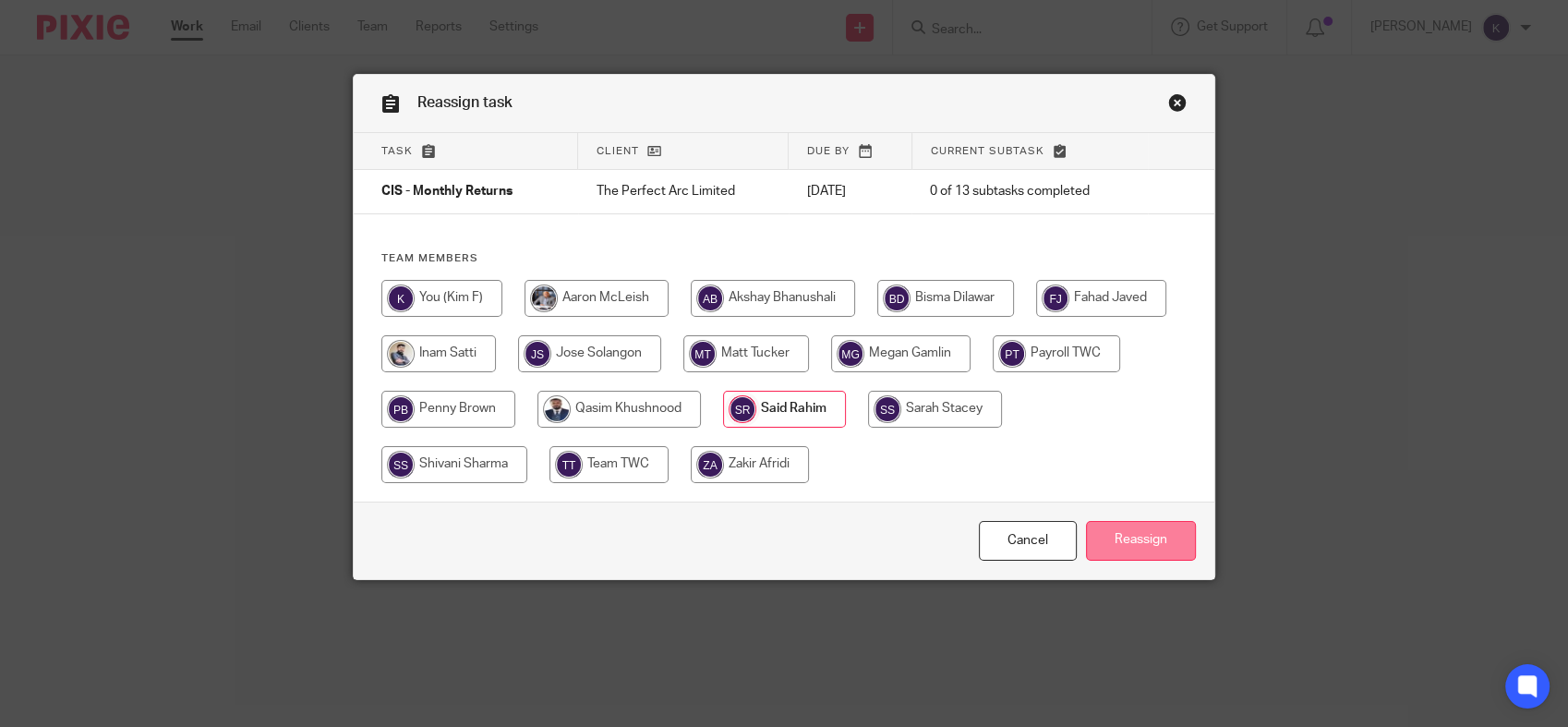
click at [1130, 548] on input "Reassign" at bounding box center [1141, 540] width 110 height 40
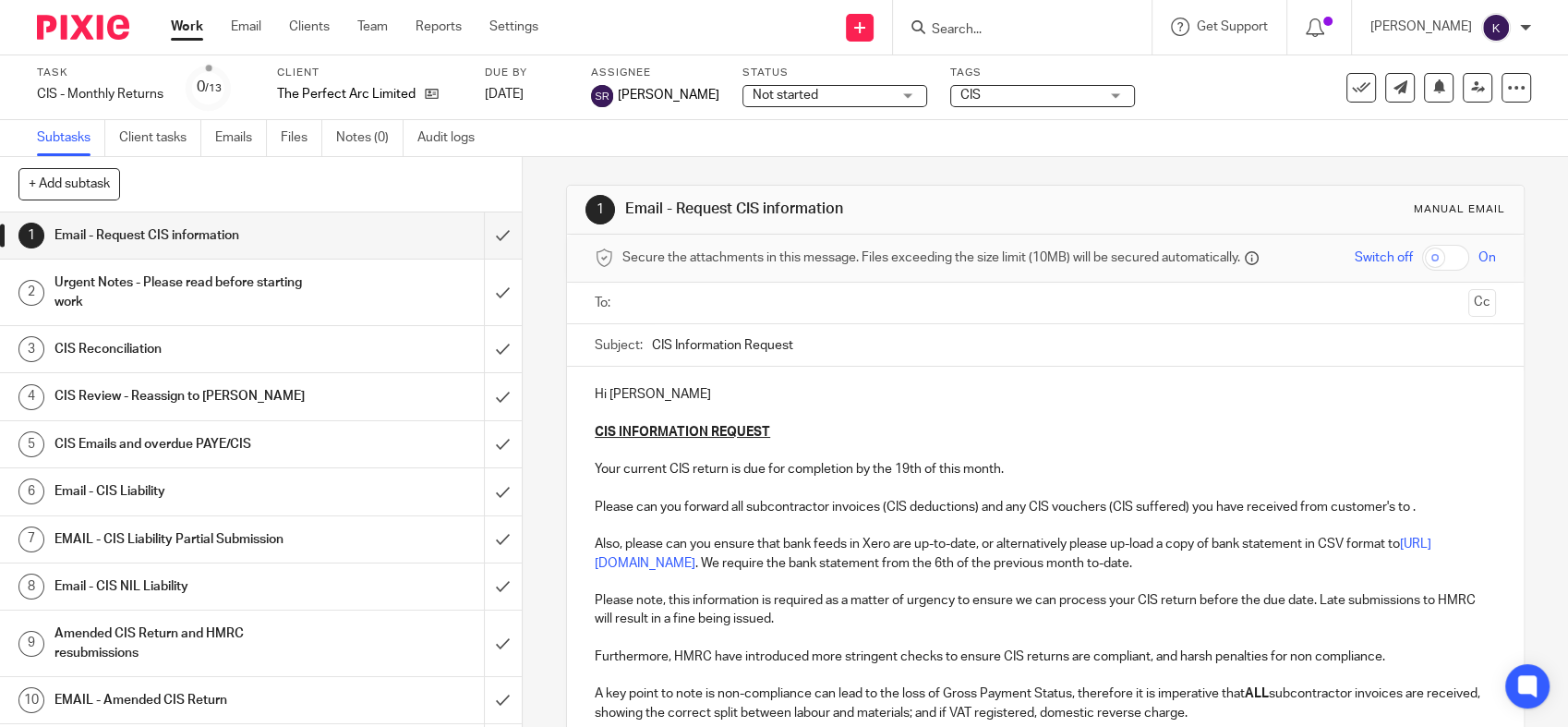
click at [1027, 392] on p "Hi Adam" at bounding box center [1044, 394] width 901 height 18
